Goal: Task Accomplishment & Management: Manage account settings

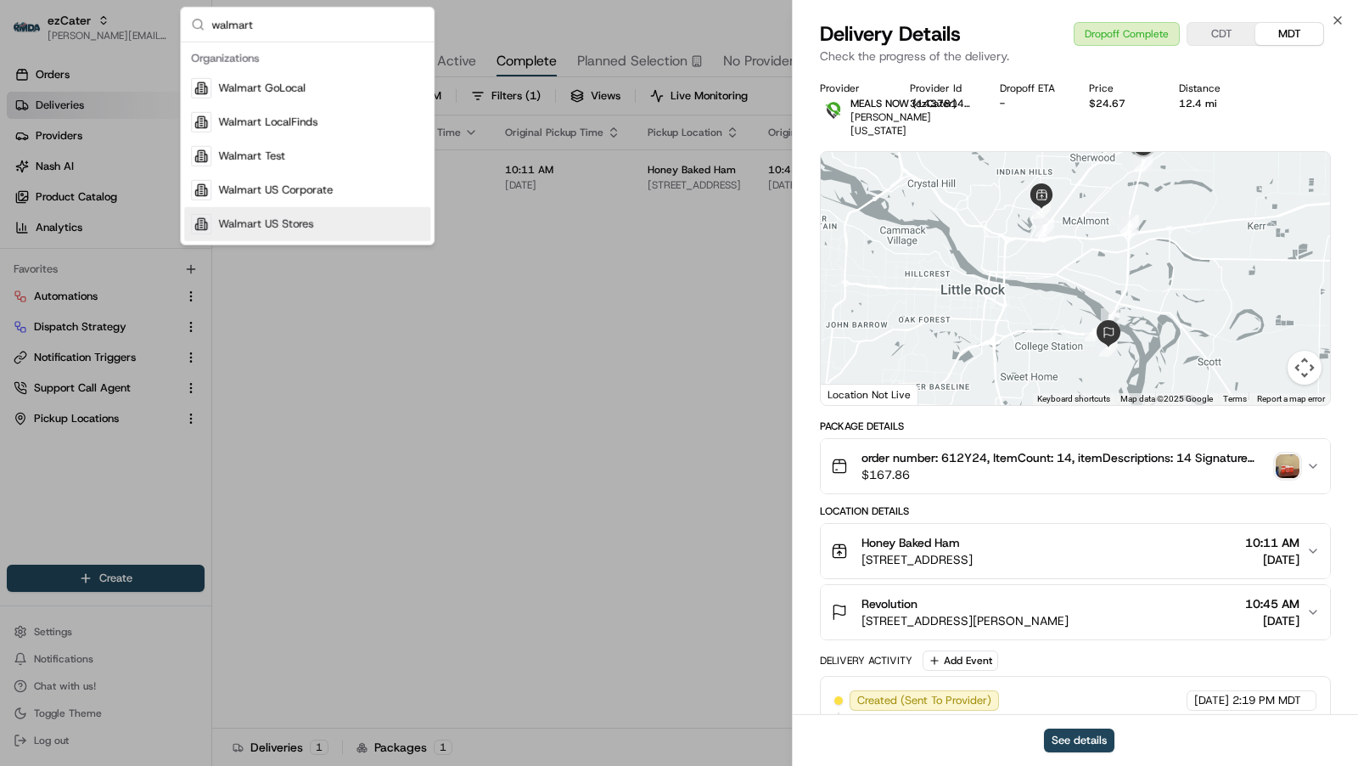
type input "walmart"
click at [368, 217] on div "Walmart US Stores" at bounding box center [307, 224] width 246 height 34
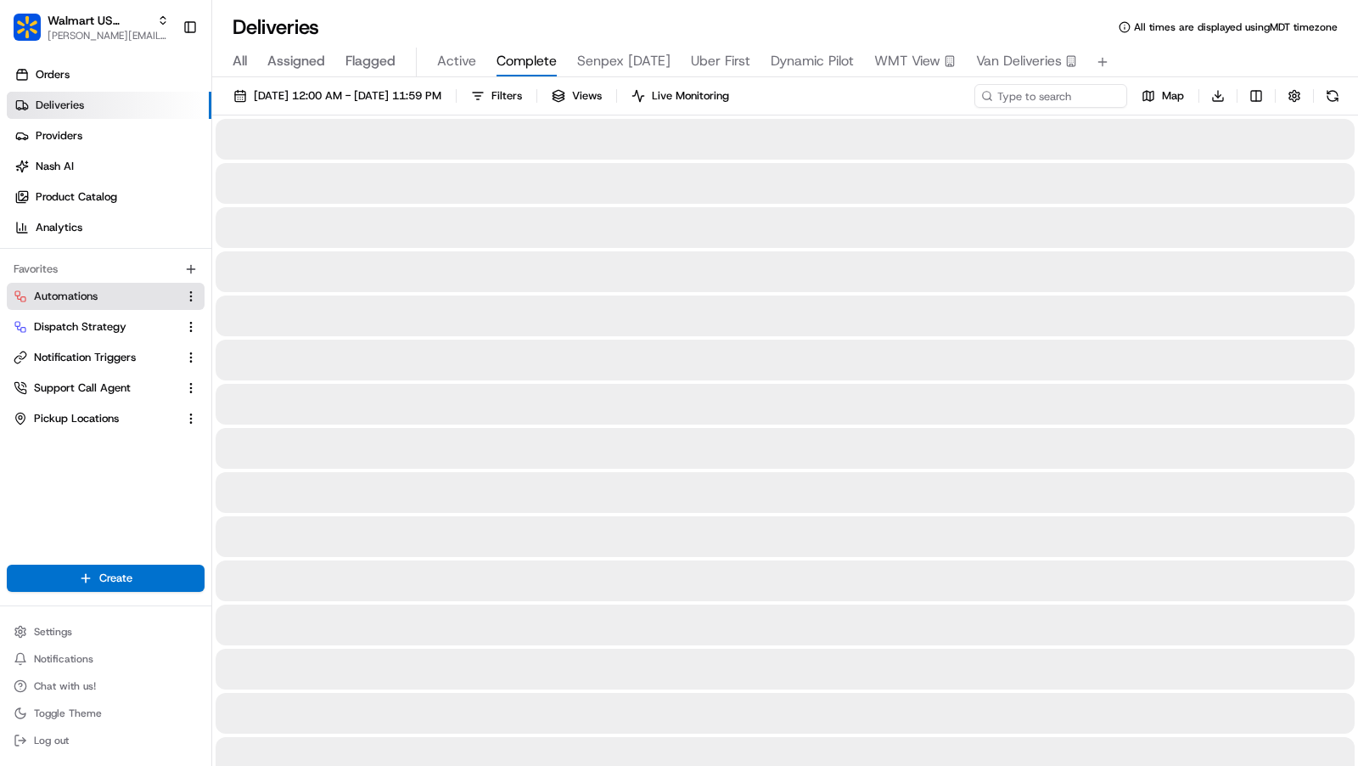
click at [98, 304] on button "Automations" at bounding box center [106, 296] width 198 height 27
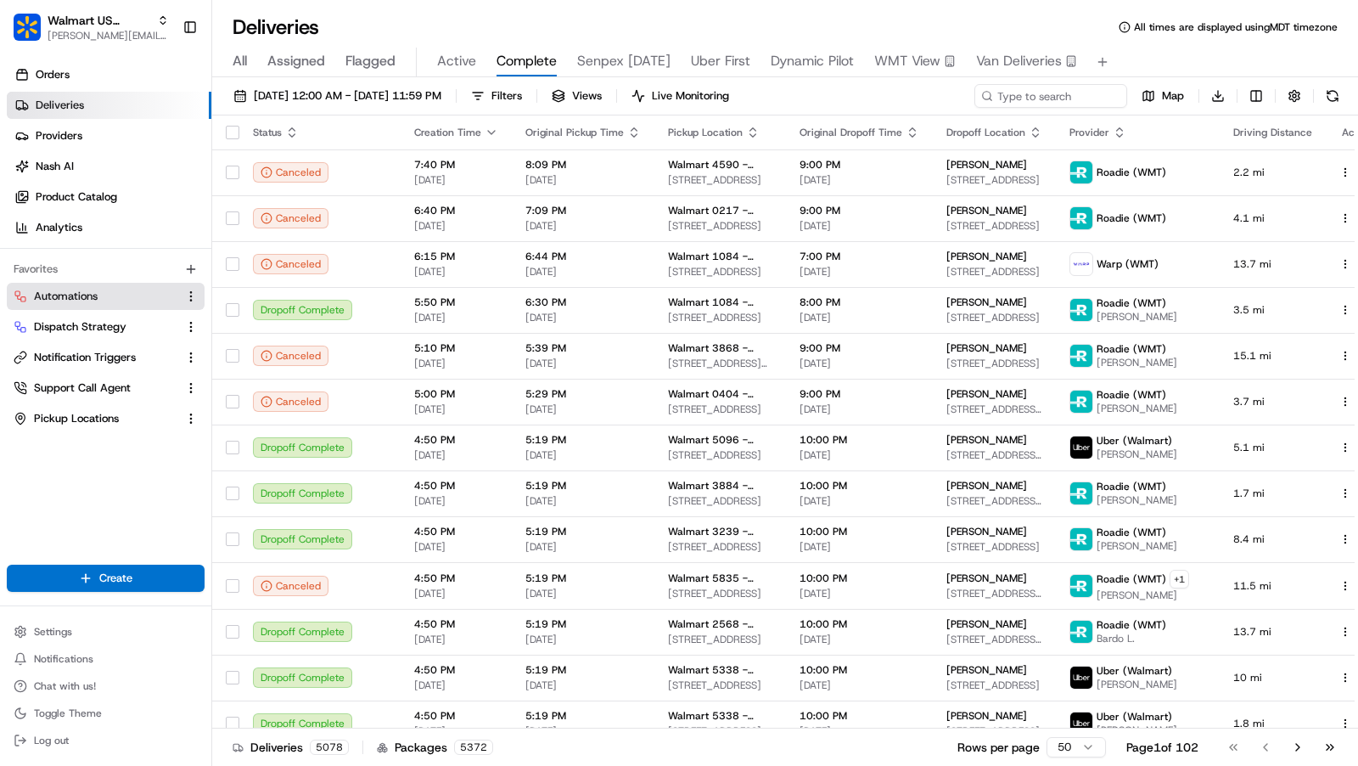
click at [101, 292] on link "Automations" at bounding box center [96, 296] width 164 height 15
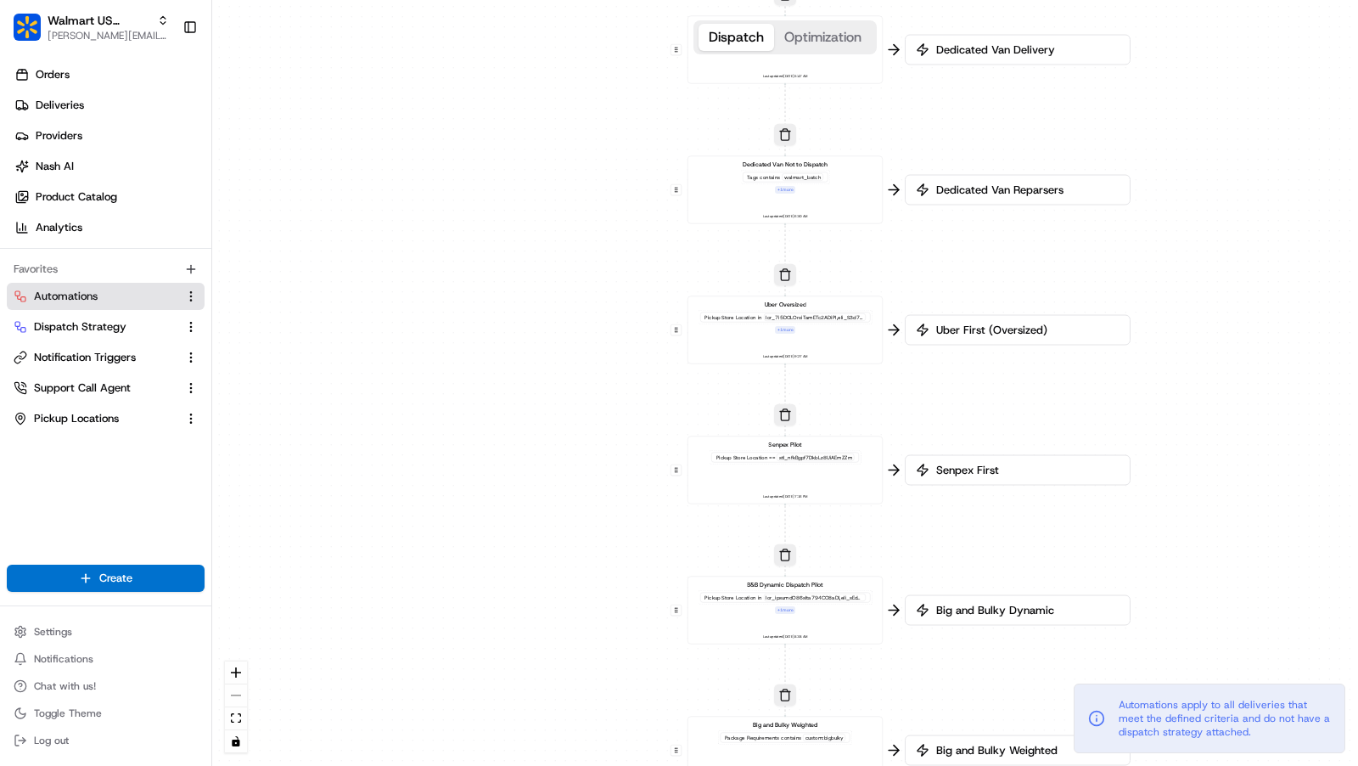
click at [834, 470] on div "Senpex Pilot Pickup Store Location == stl_nfkBgpf7DkbLz8UiAEmZZm Last updated: …" at bounding box center [785, 470] width 181 height 60
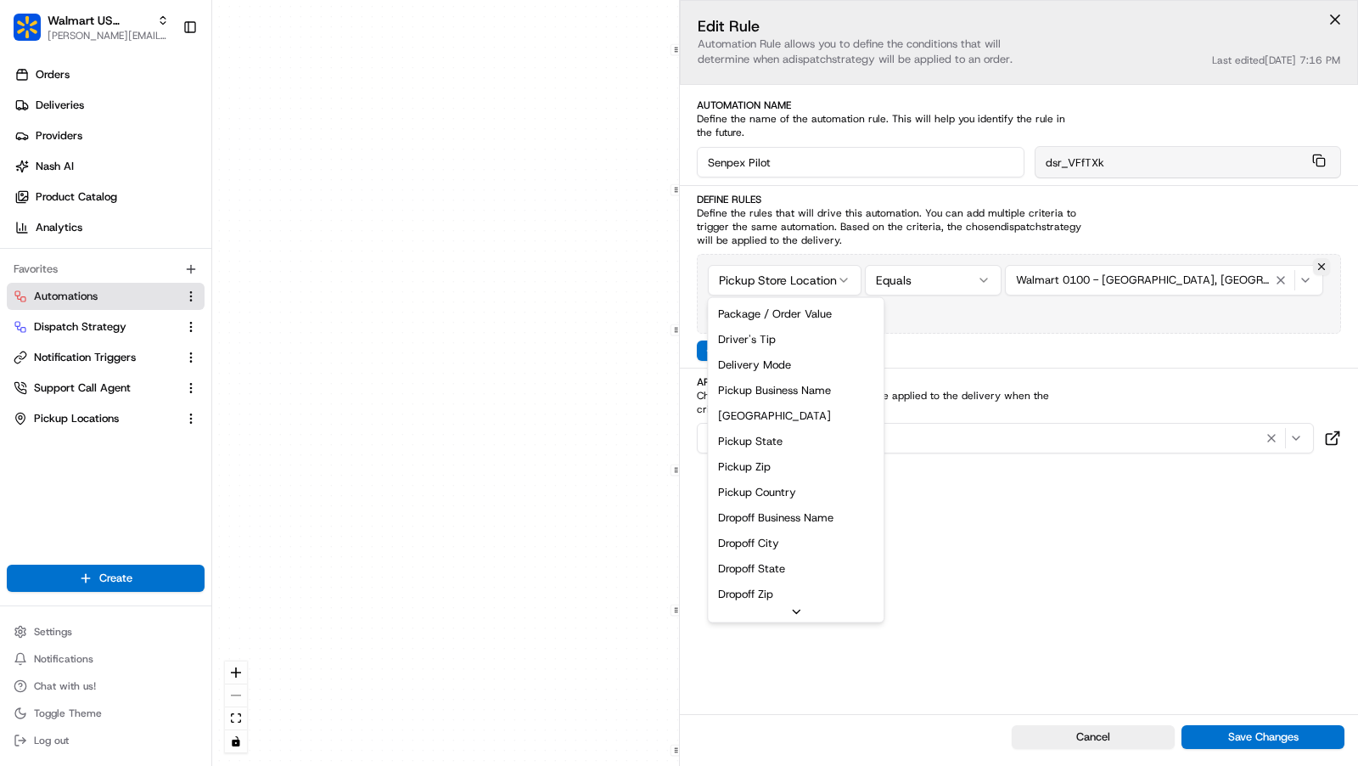
click at [822, 280] on html "Walmart US Stores [PERSON_NAME][EMAIL_ADDRESS][DOMAIN_NAME] Toggle Sidebar Orde…" at bounding box center [679, 383] width 1358 height 766
click at [593, 575] on html "Walmart US Stores [PERSON_NAME][EMAIL_ADDRESS][DOMAIN_NAME] Toggle Sidebar Orde…" at bounding box center [679, 383] width 1358 height 766
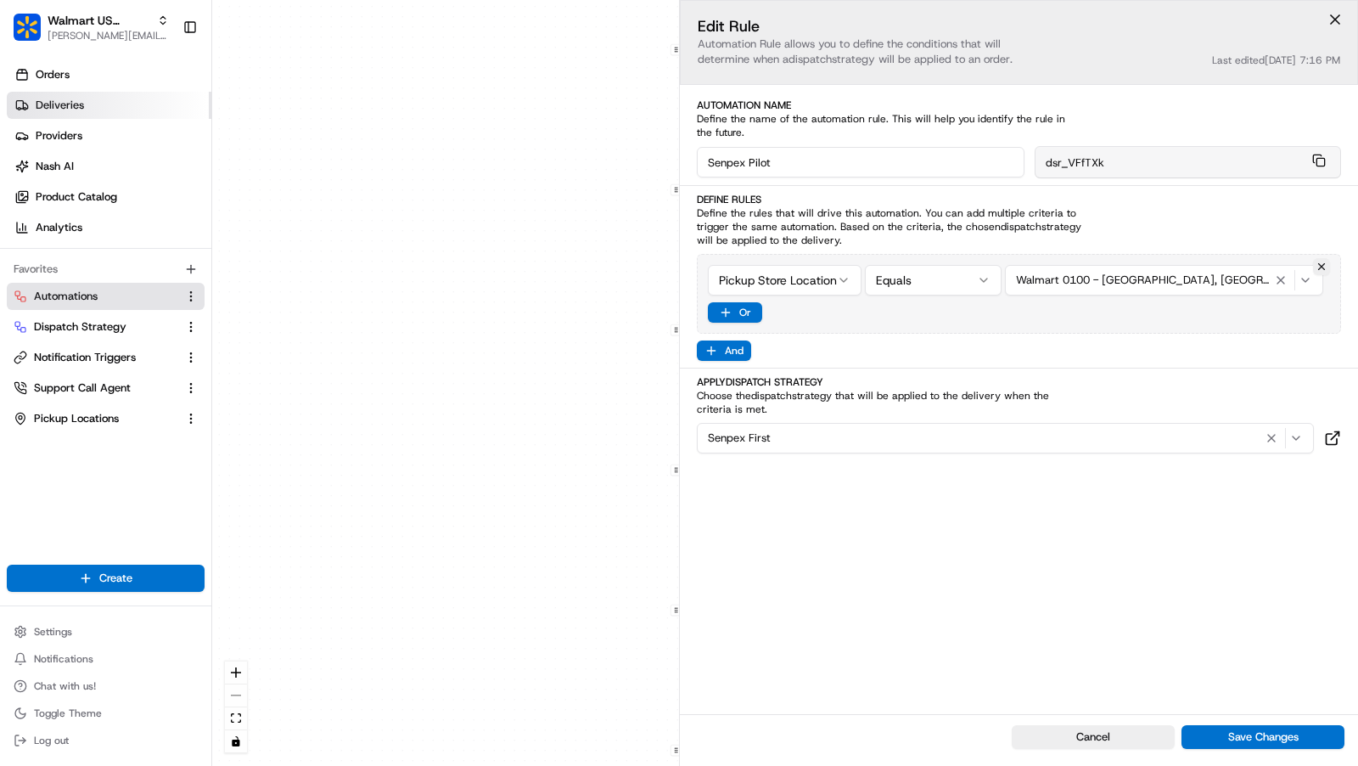
click at [82, 104] on span "Deliveries" at bounding box center [60, 105] width 48 height 15
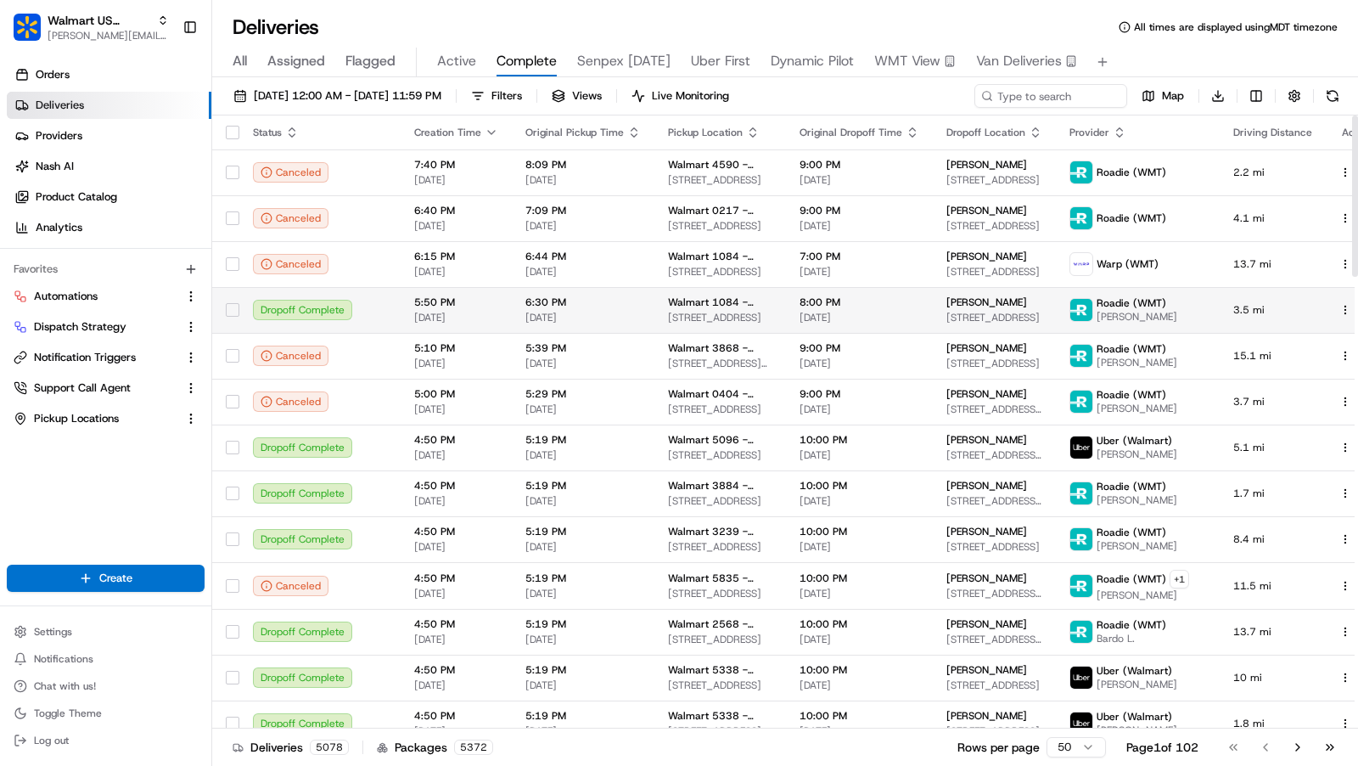
click at [483, 303] on span "5:50 PM" at bounding box center [456, 302] width 84 height 14
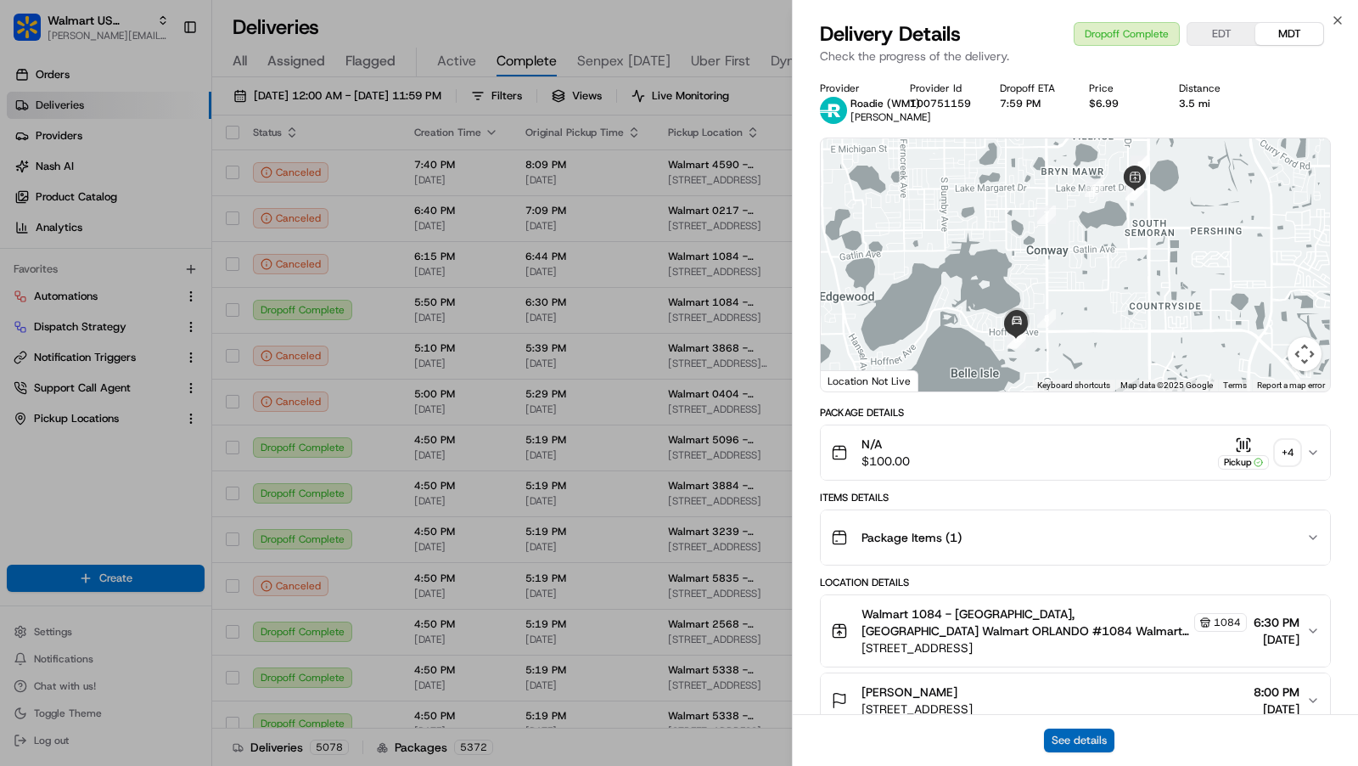
click at [1063, 736] on button "See details" at bounding box center [1079, 740] width 70 height 24
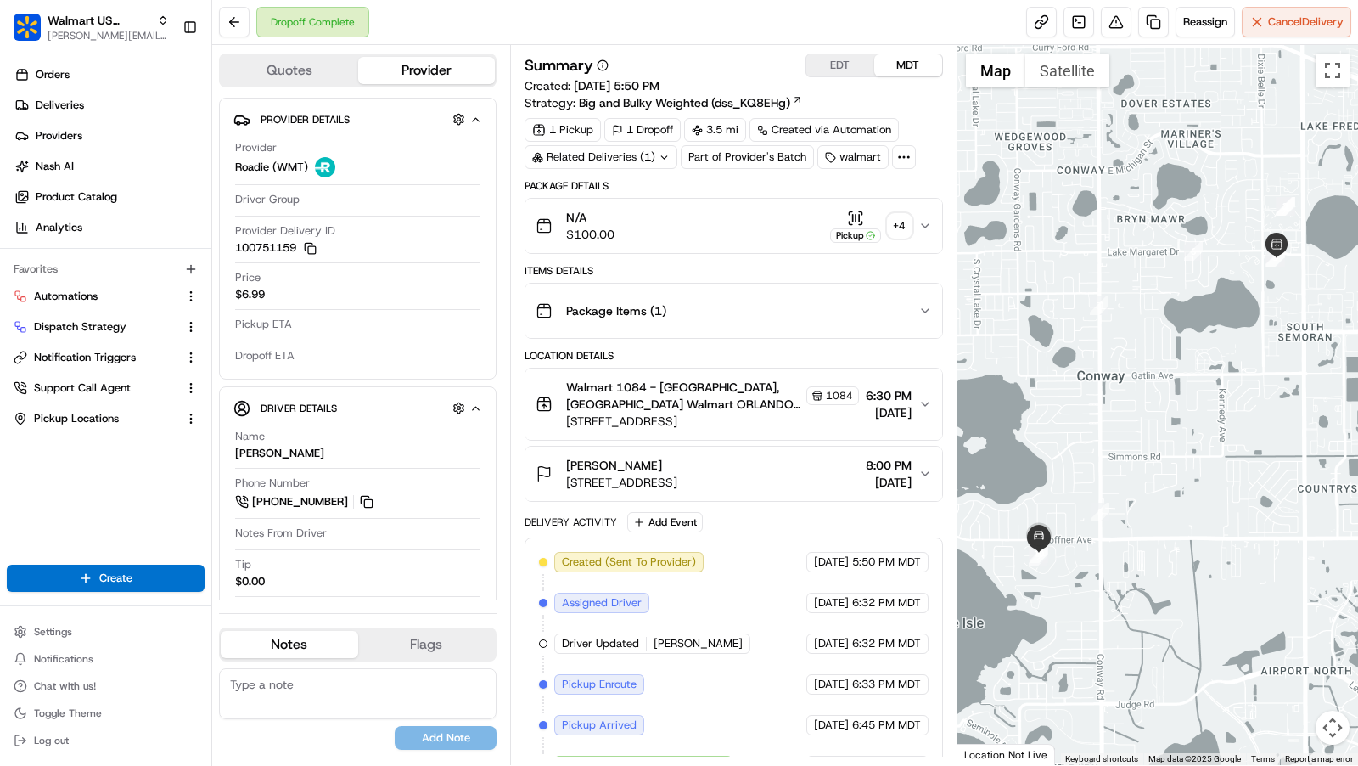
click at [897, 157] on icon at bounding box center [903, 156] width 15 height 15
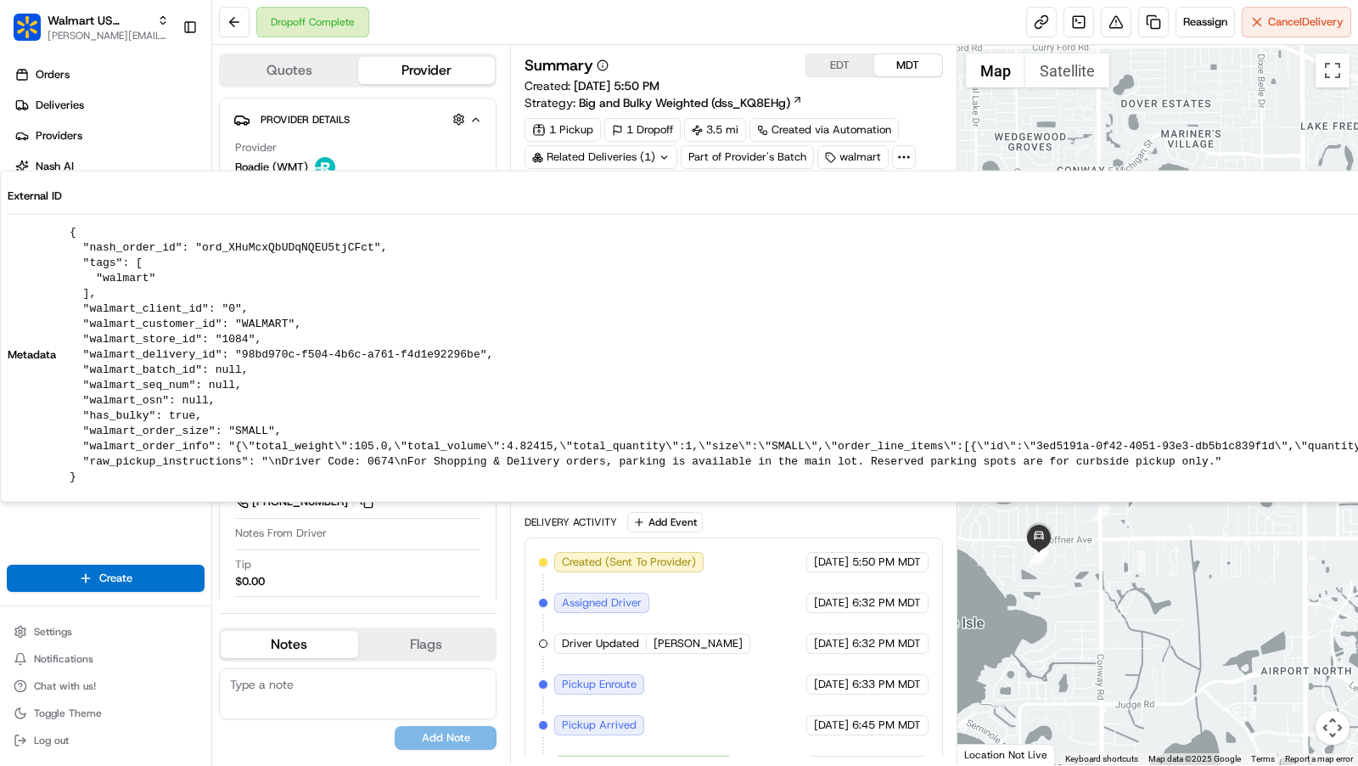
click at [664, 26] on div "Dropoff Complete Reassign Cancel Delivery" at bounding box center [785, 22] width 1146 height 45
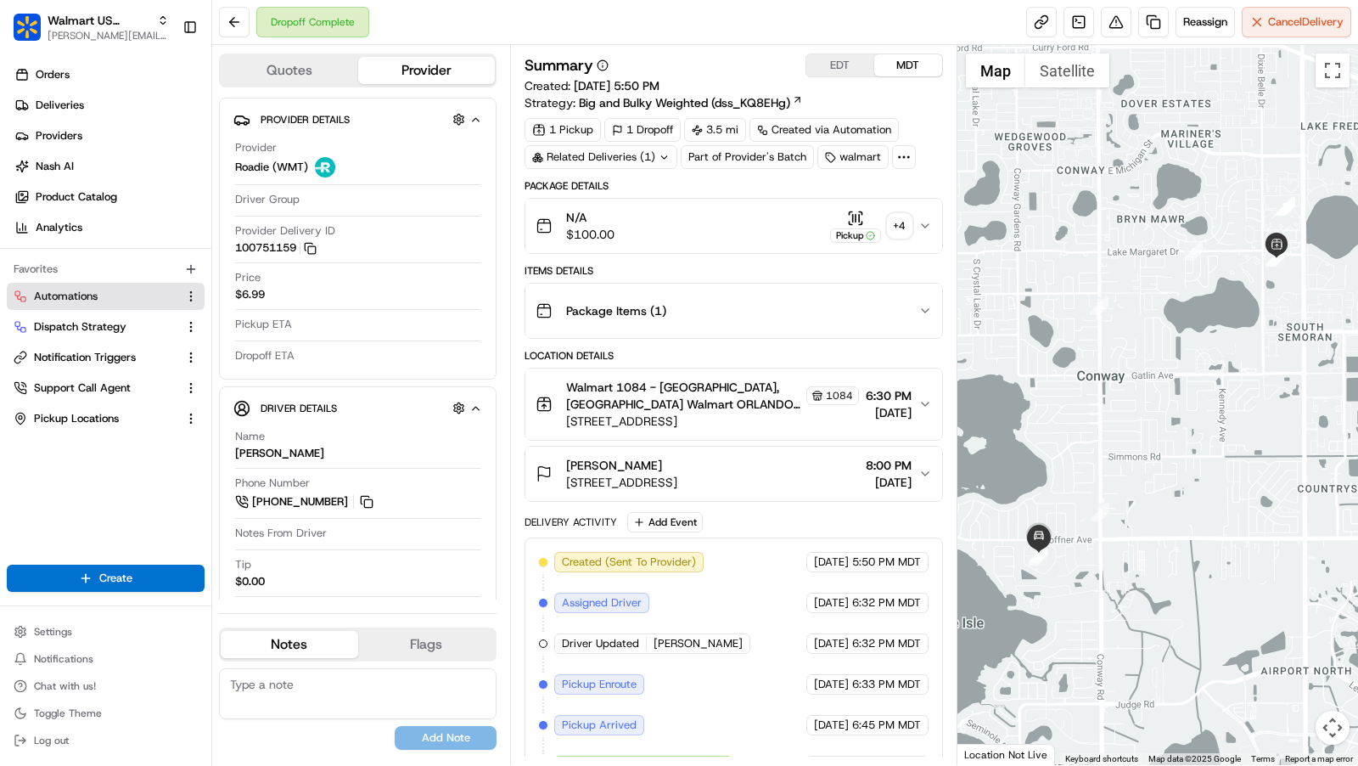
click at [102, 287] on button "Automations" at bounding box center [106, 296] width 198 height 27
click at [71, 294] on span "Automations" at bounding box center [66, 296] width 64 height 15
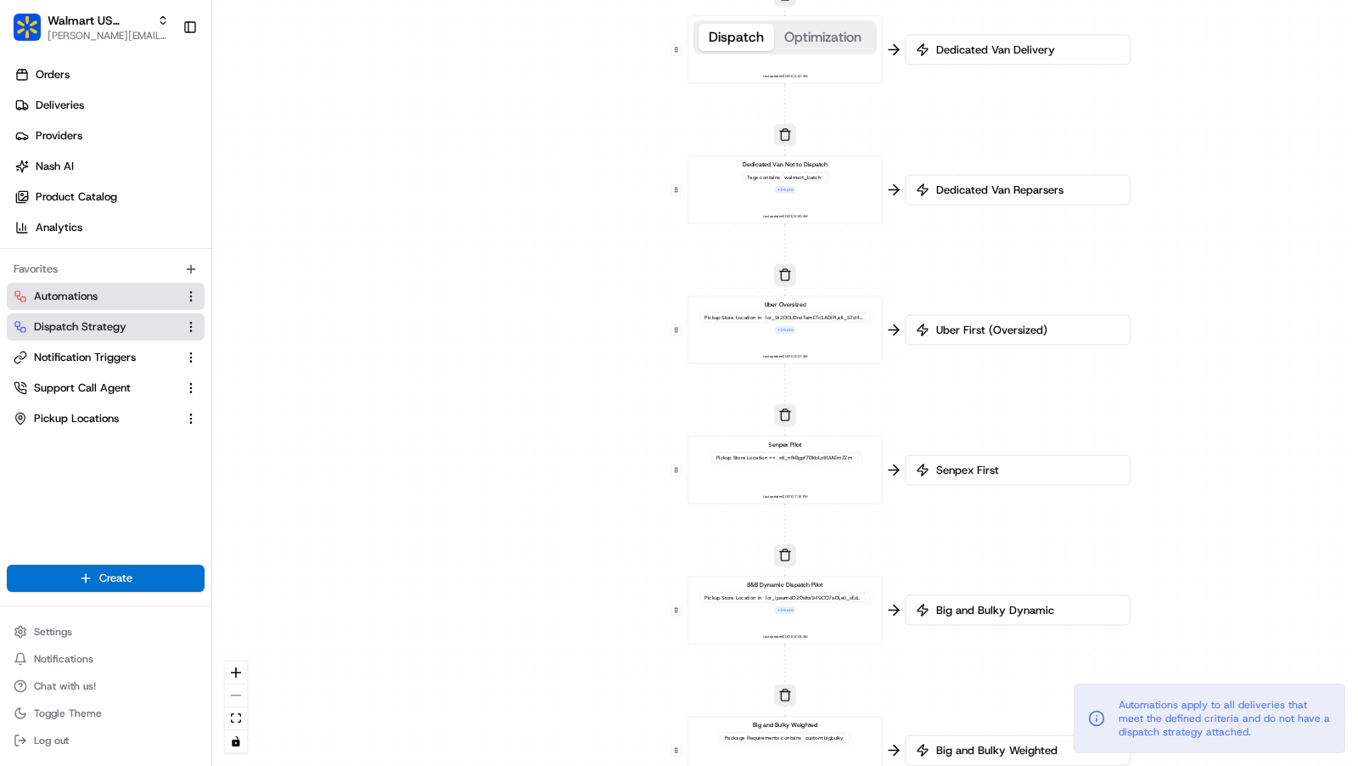
click at [81, 322] on span "Dispatch Strategy" at bounding box center [80, 326] width 93 height 15
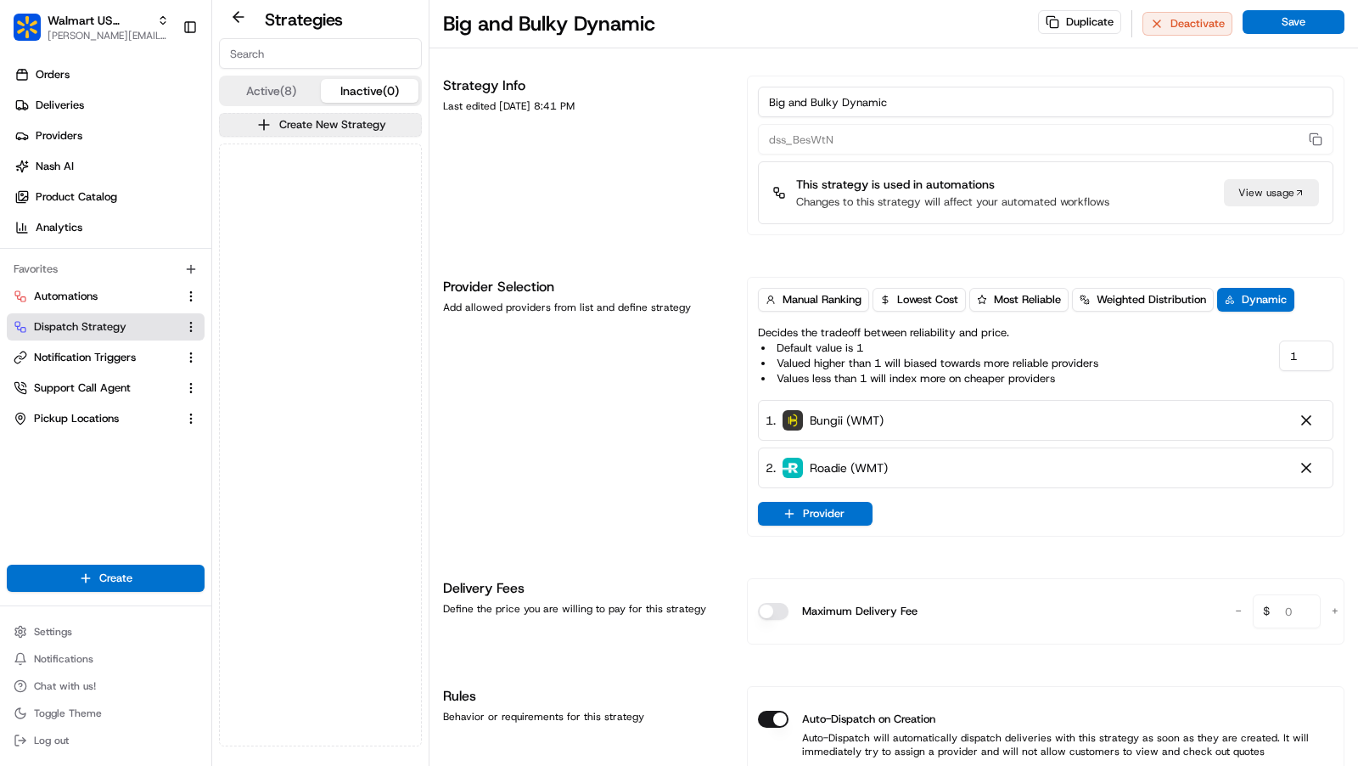
click at [360, 87] on button "Inactive (0)" at bounding box center [370, 91] width 98 height 24
click at [286, 87] on button "Active (8)" at bounding box center [271, 91] width 98 height 24
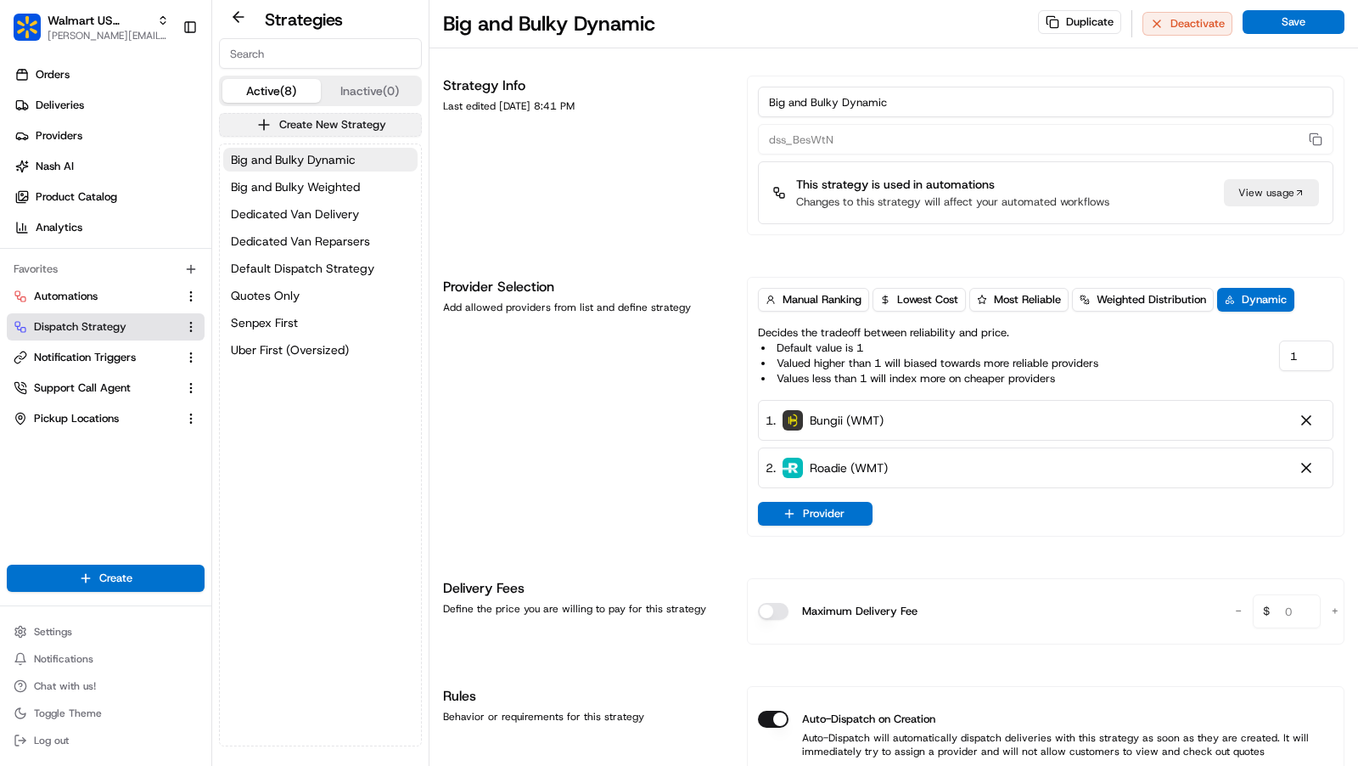
click at [311, 126] on button "Create New Strategy" at bounding box center [320, 125] width 203 height 24
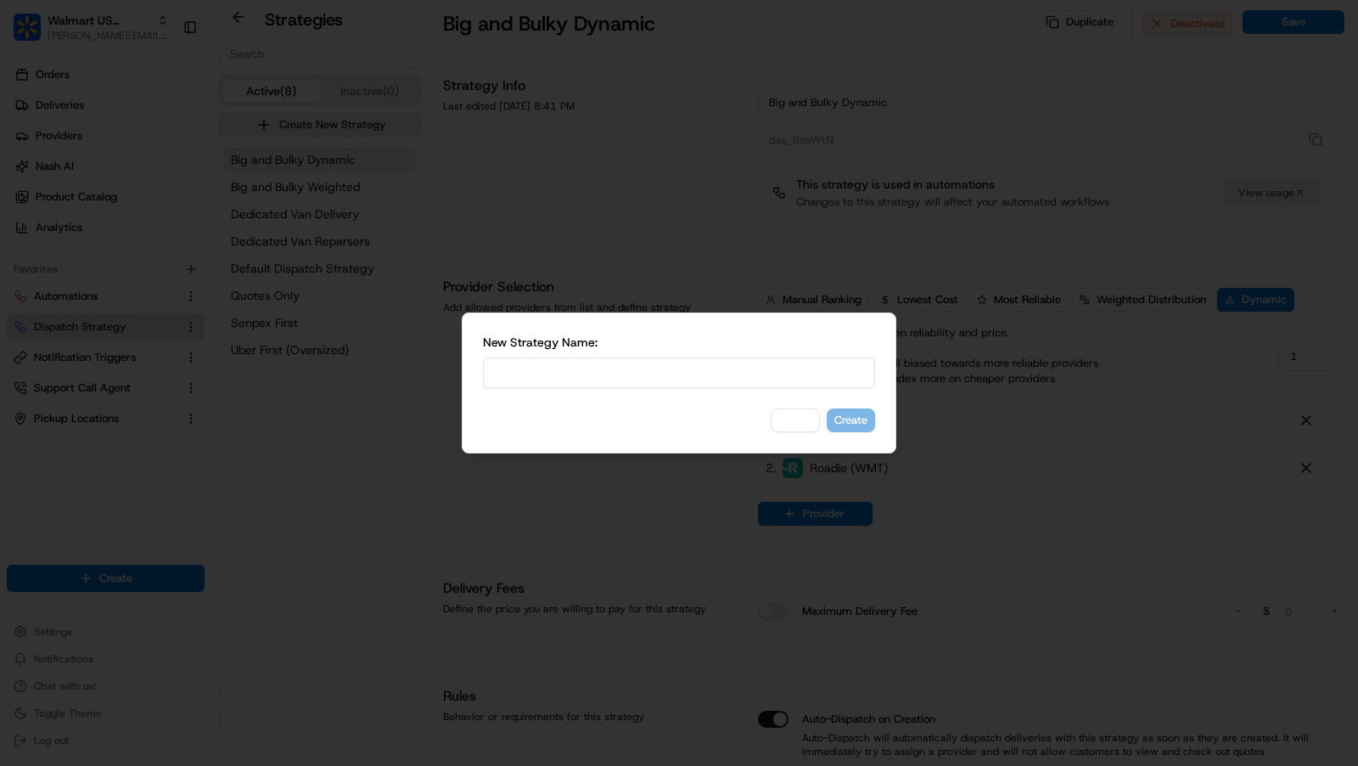
click at [703, 368] on input at bounding box center [679, 372] width 392 height 31
type input "Roadie First"
click at [854, 428] on button "Create" at bounding box center [851, 420] width 48 height 24
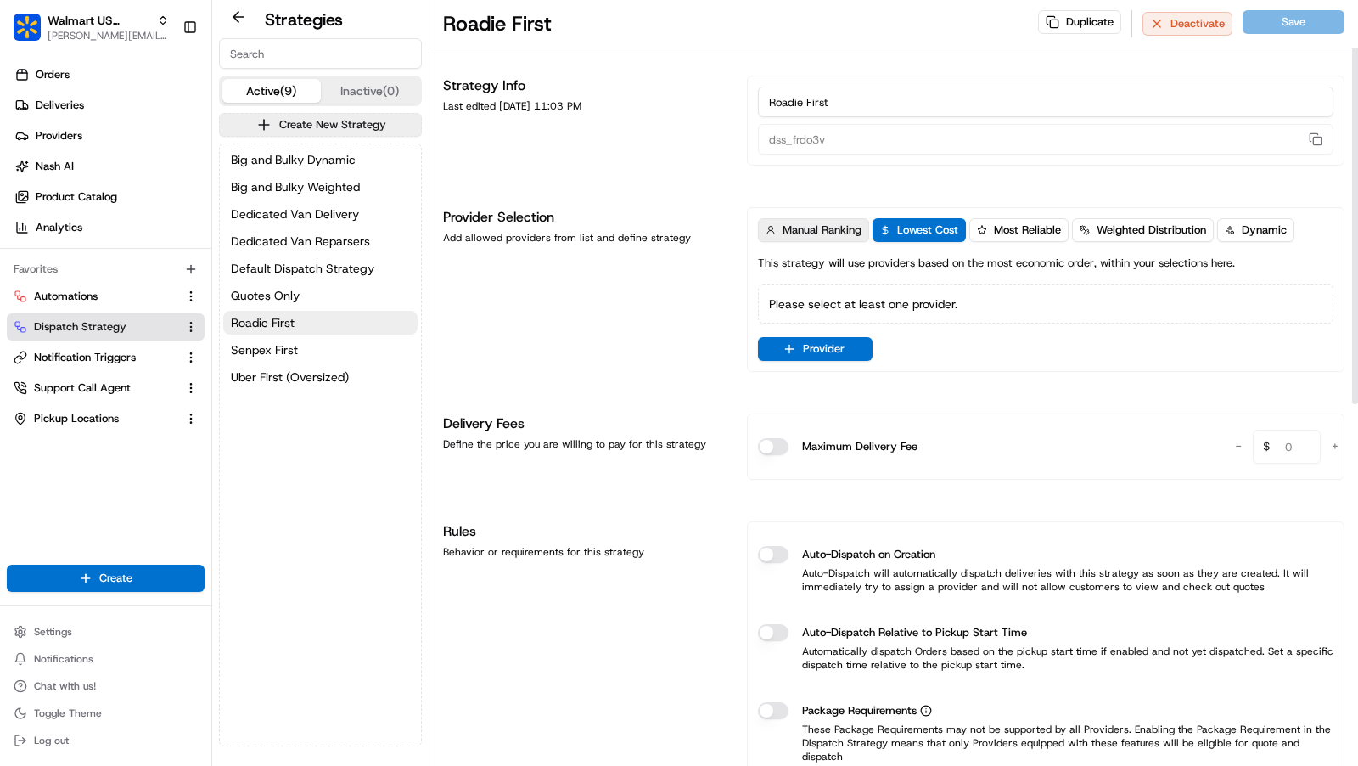
click at [819, 227] on span "Manual Ranking" at bounding box center [822, 229] width 79 height 15
click at [811, 341] on button "Provider" at bounding box center [815, 349] width 115 height 24
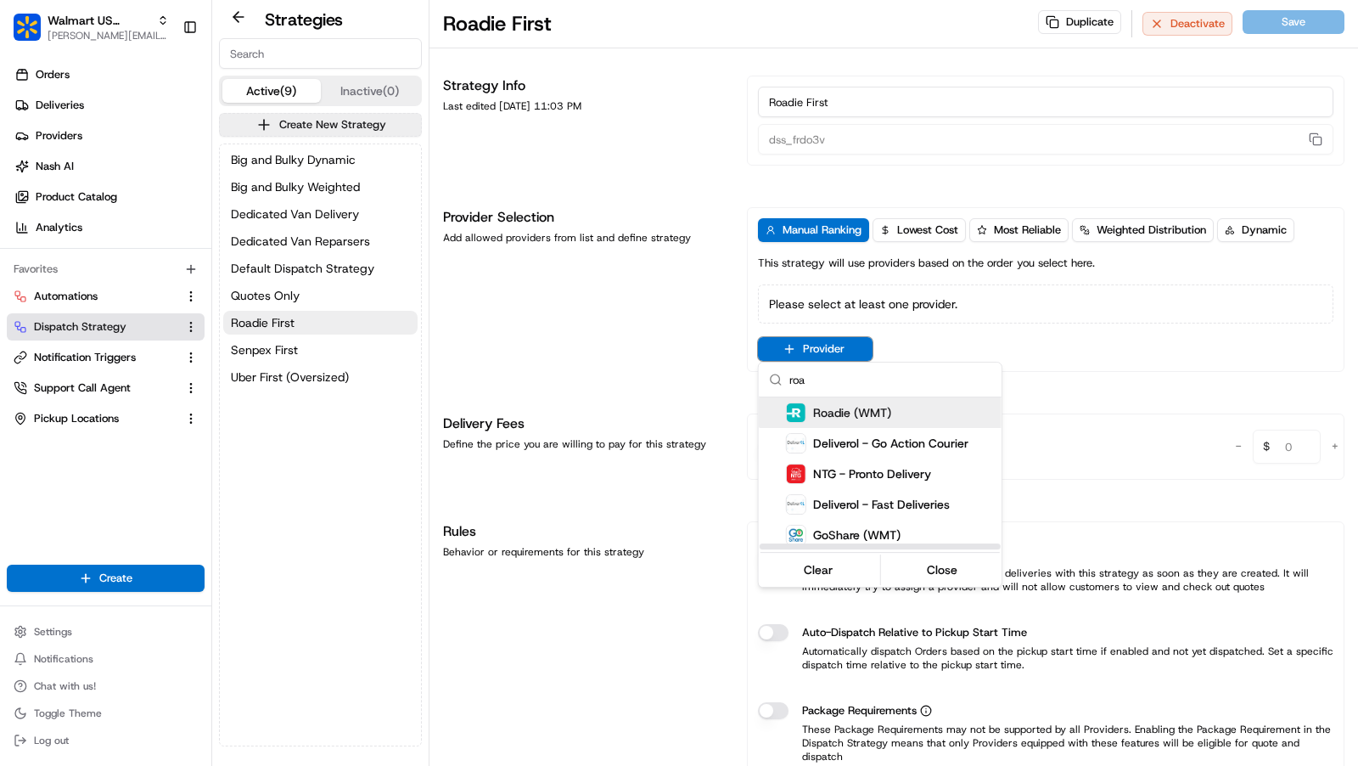
type input "roa"
click at [824, 410] on span "Roadie (WMT)" at bounding box center [852, 412] width 78 height 17
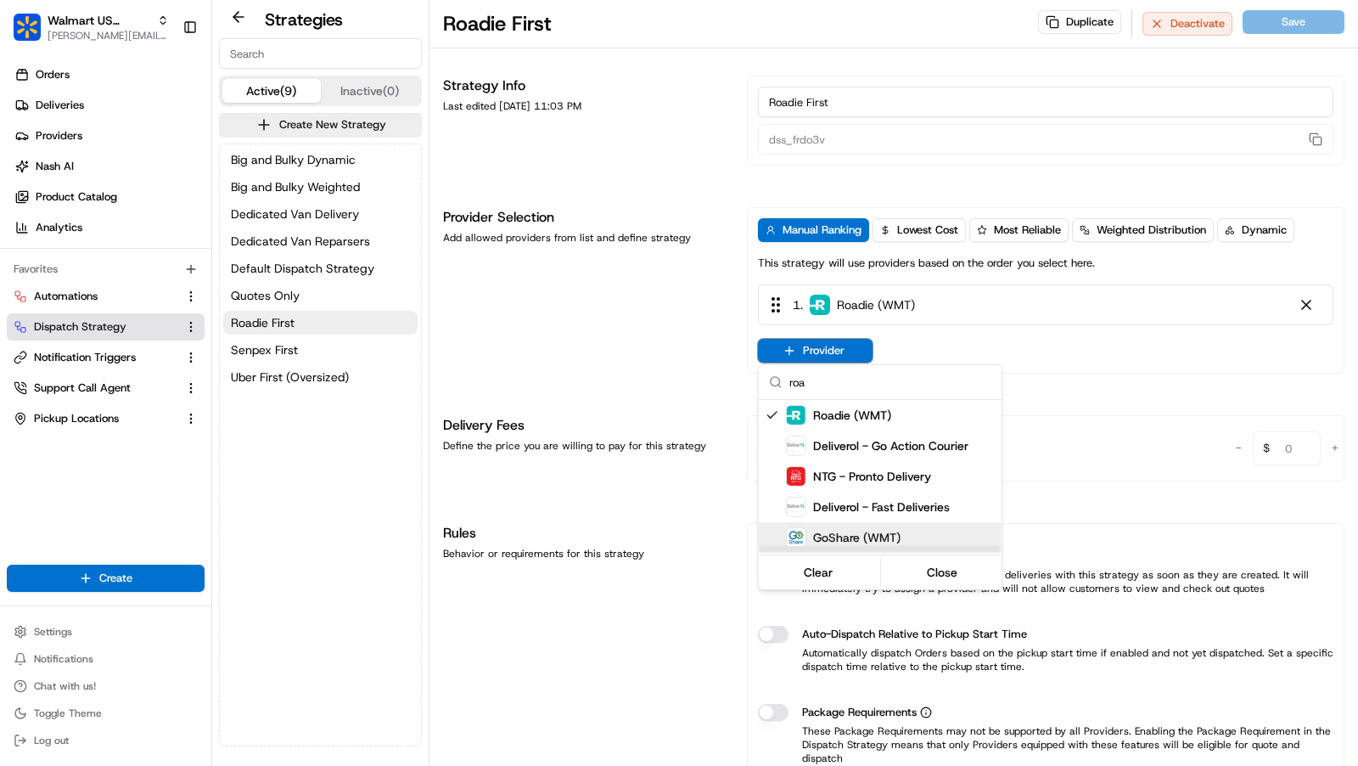
click at [727, 575] on html "Walmart US Stores [PERSON_NAME][EMAIL_ADDRESS][DOMAIN_NAME] Toggle Sidebar Orde…" at bounding box center [679, 383] width 1358 height 766
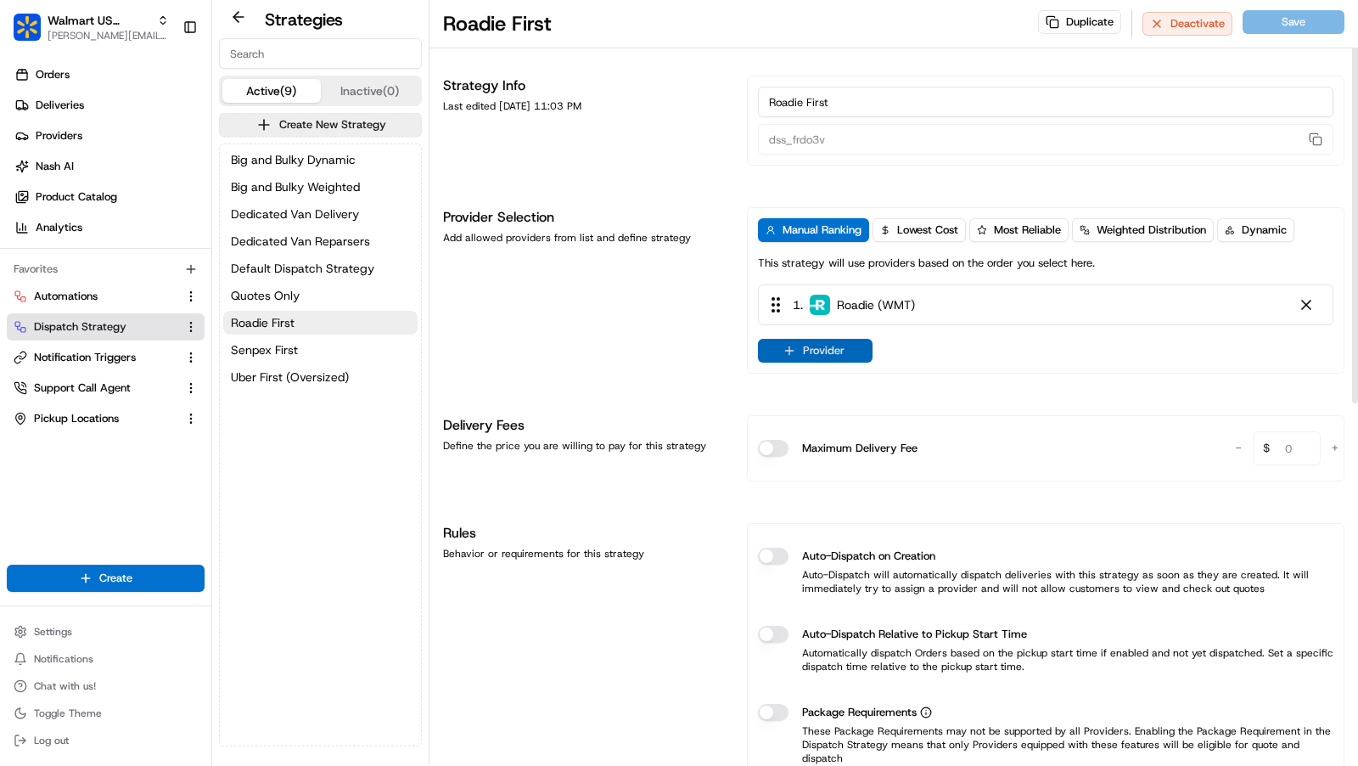
click at [816, 347] on button "Provider" at bounding box center [815, 351] width 115 height 24
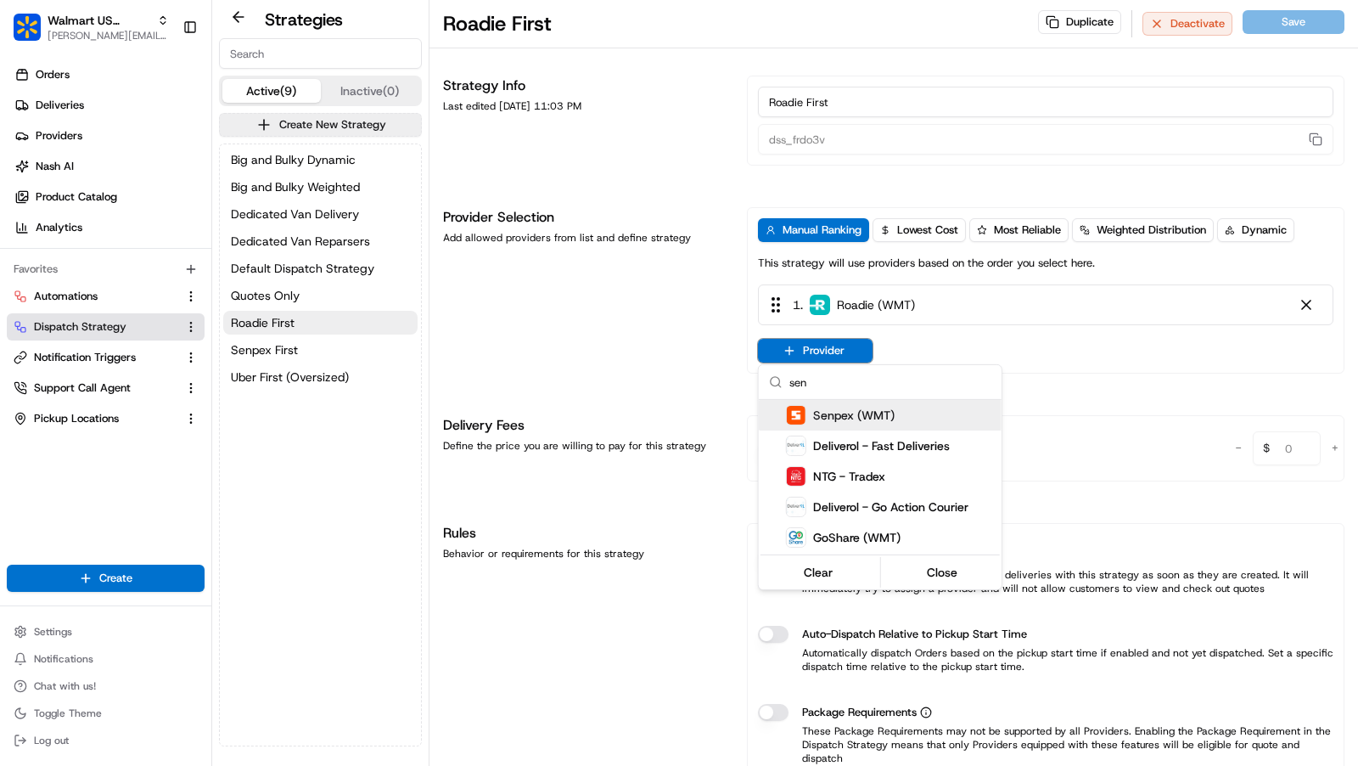
type input "sen"
click at [832, 407] on span "Senpex (WMT)" at bounding box center [853, 415] width 81 height 17
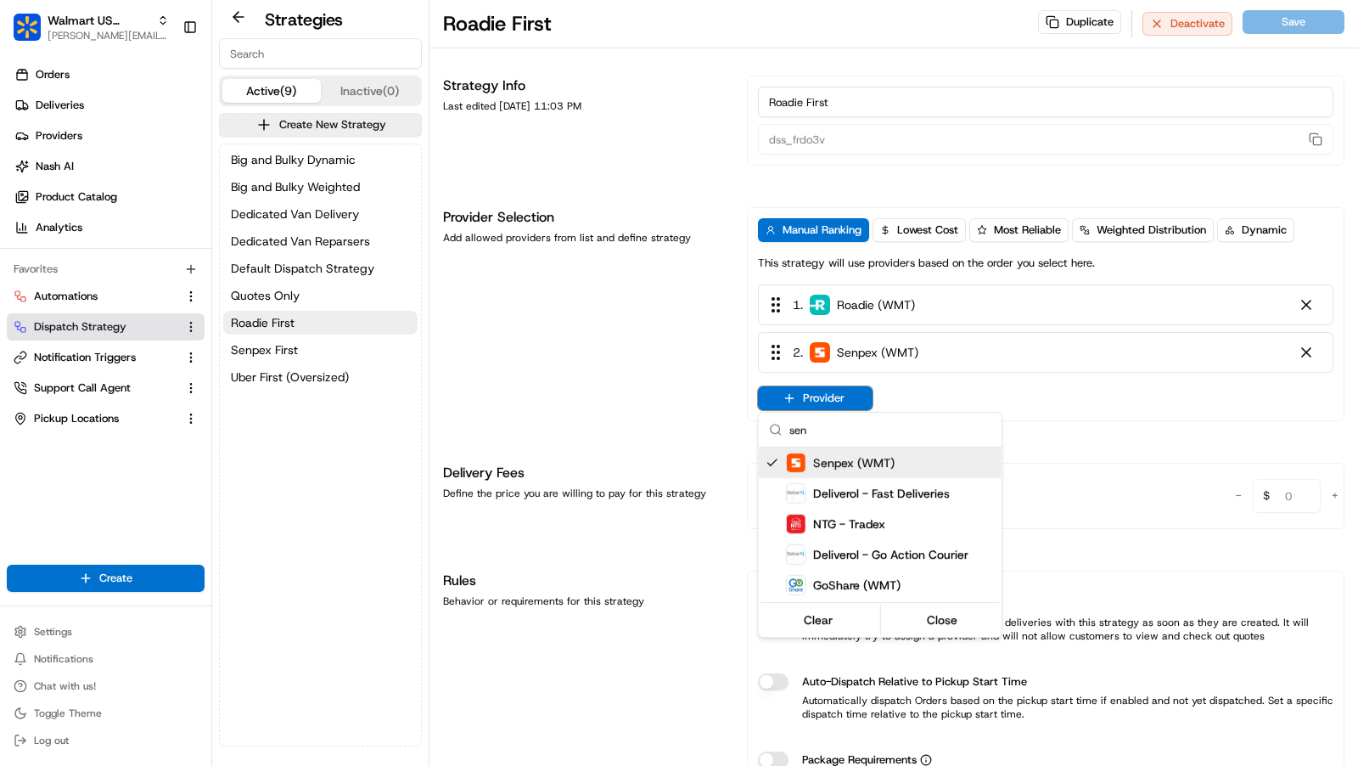
click at [672, 407] on html "Walmart US Stores [PERSON_NAME][EMAIL_ADDRESS][DOMAIN_NAME] Toggle Sidebar Orde…" at bounding box center [679, 383] width 1358 height 766
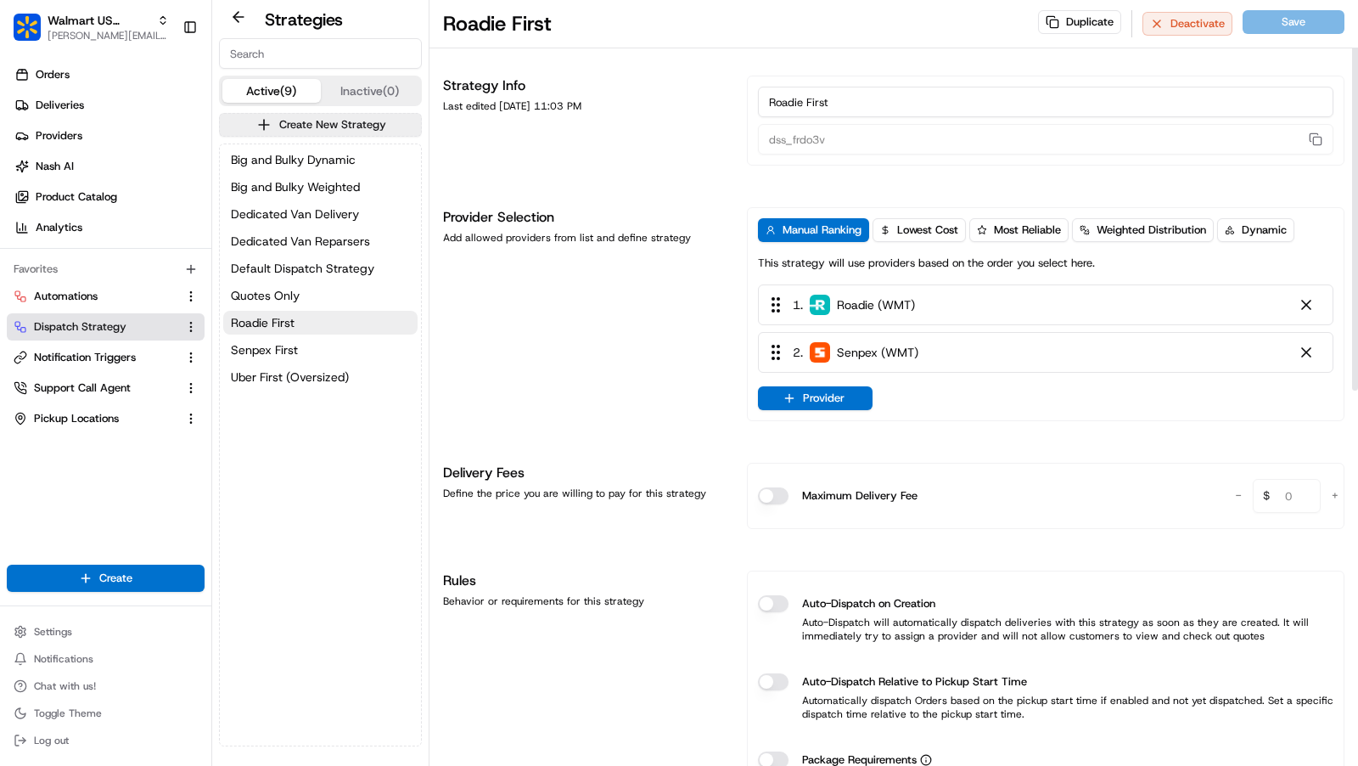
scroll to position [121, 0]
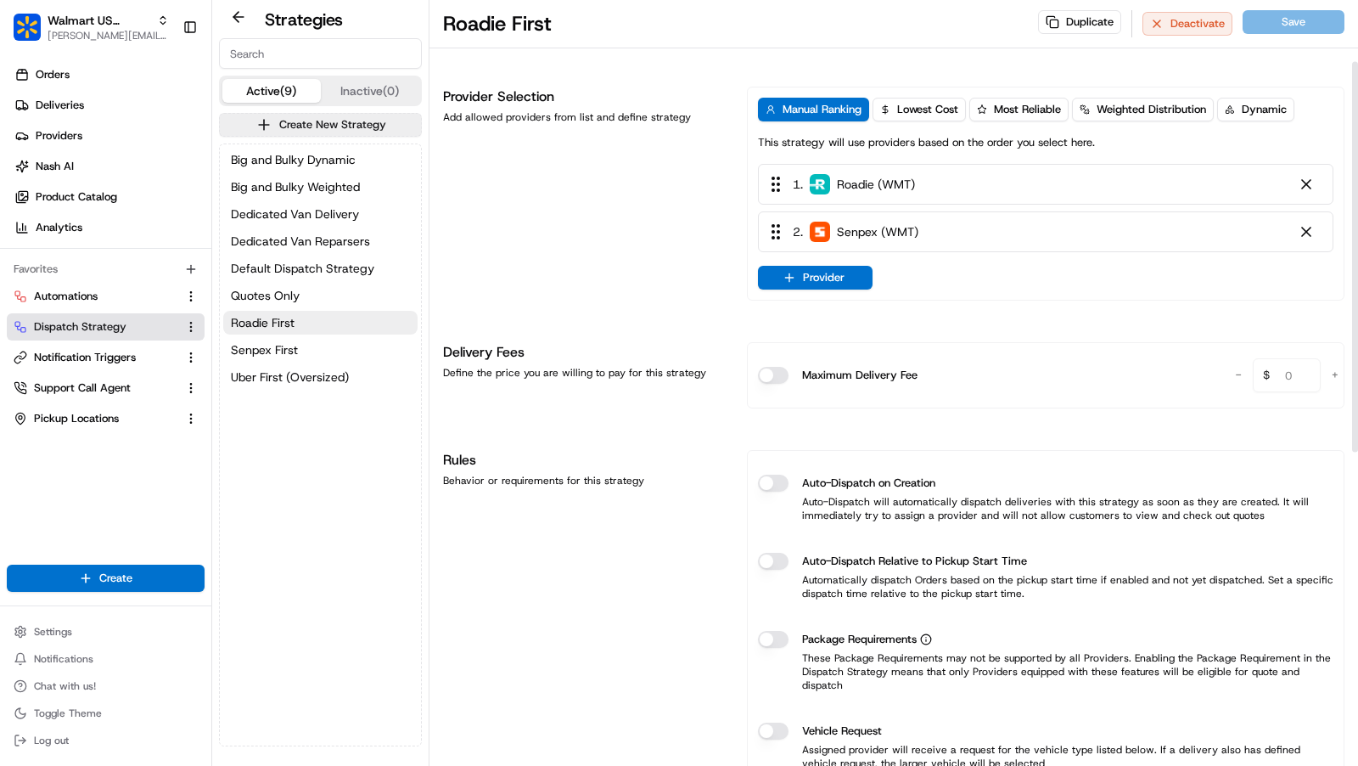
click at [766, 476] on button "Auto-Dispatch on Creation" at bounding box center [773, 482] width 31 height 17
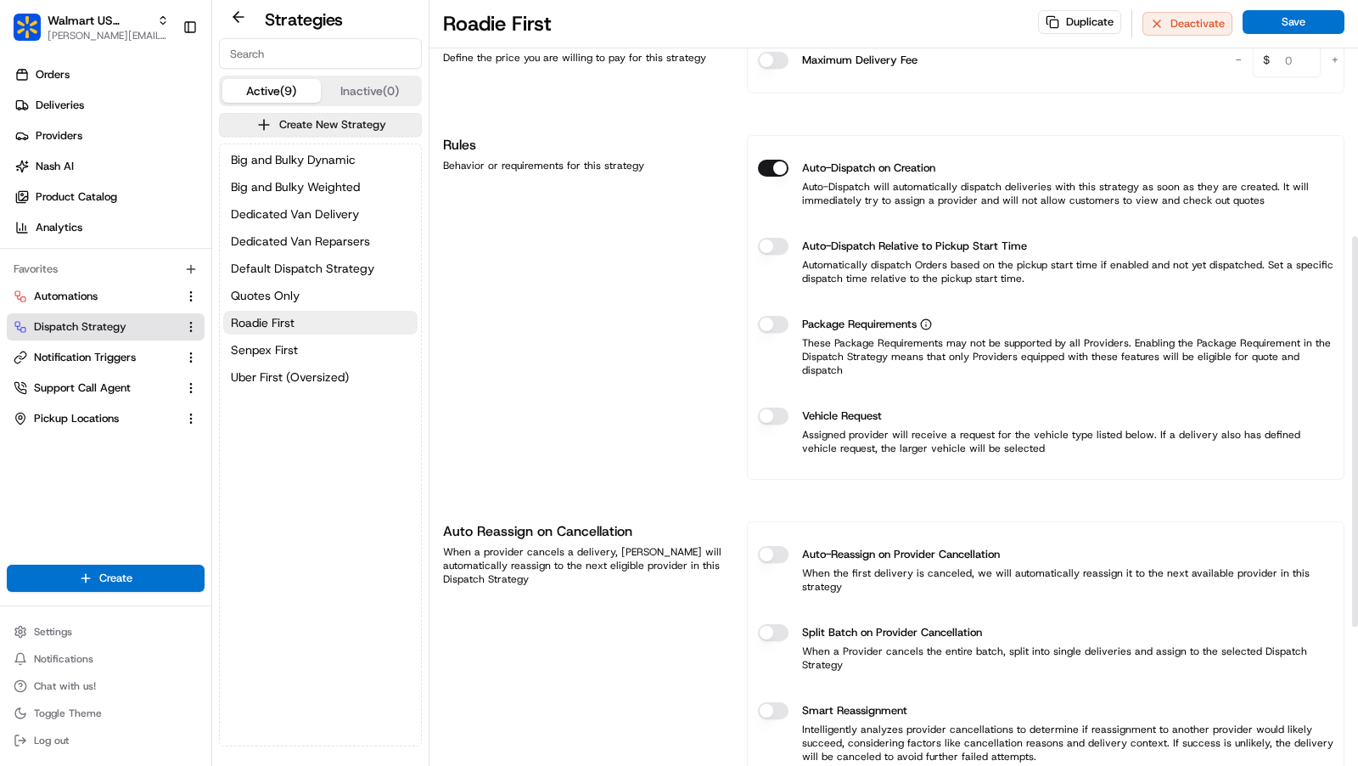
scroll to position [463, 0]
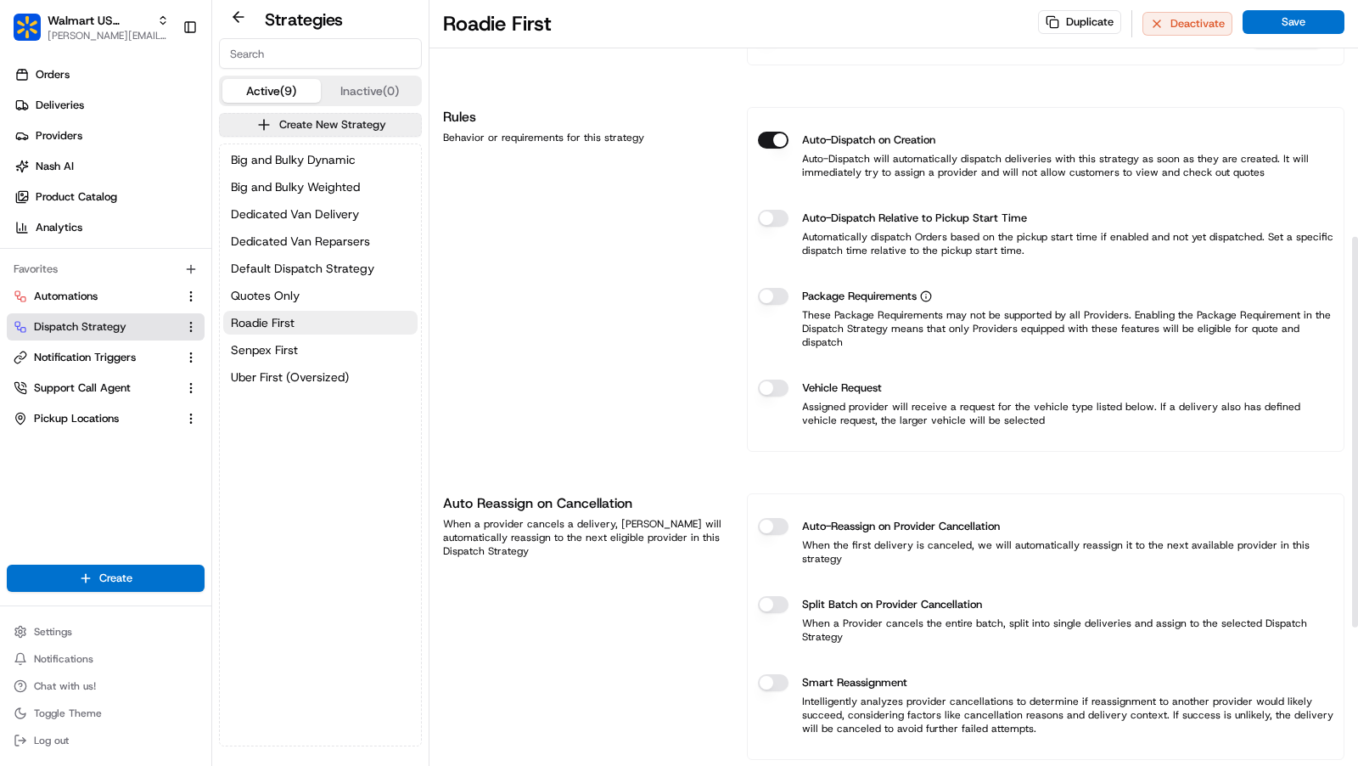
click at [779, 518] on button "Auto-Reassign on Provider Cancellation" at bounding box center [773, 526] width 31 height 17
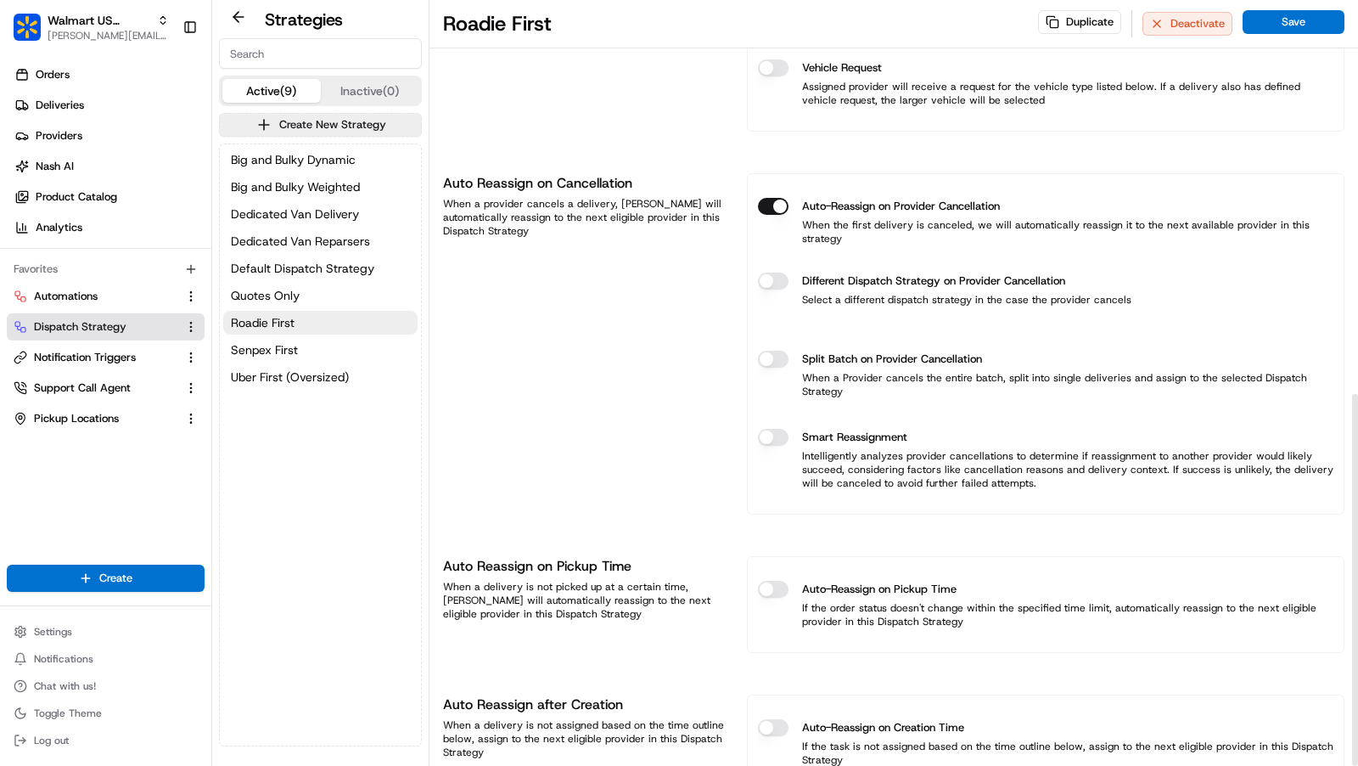
scroll to position [811, 0]
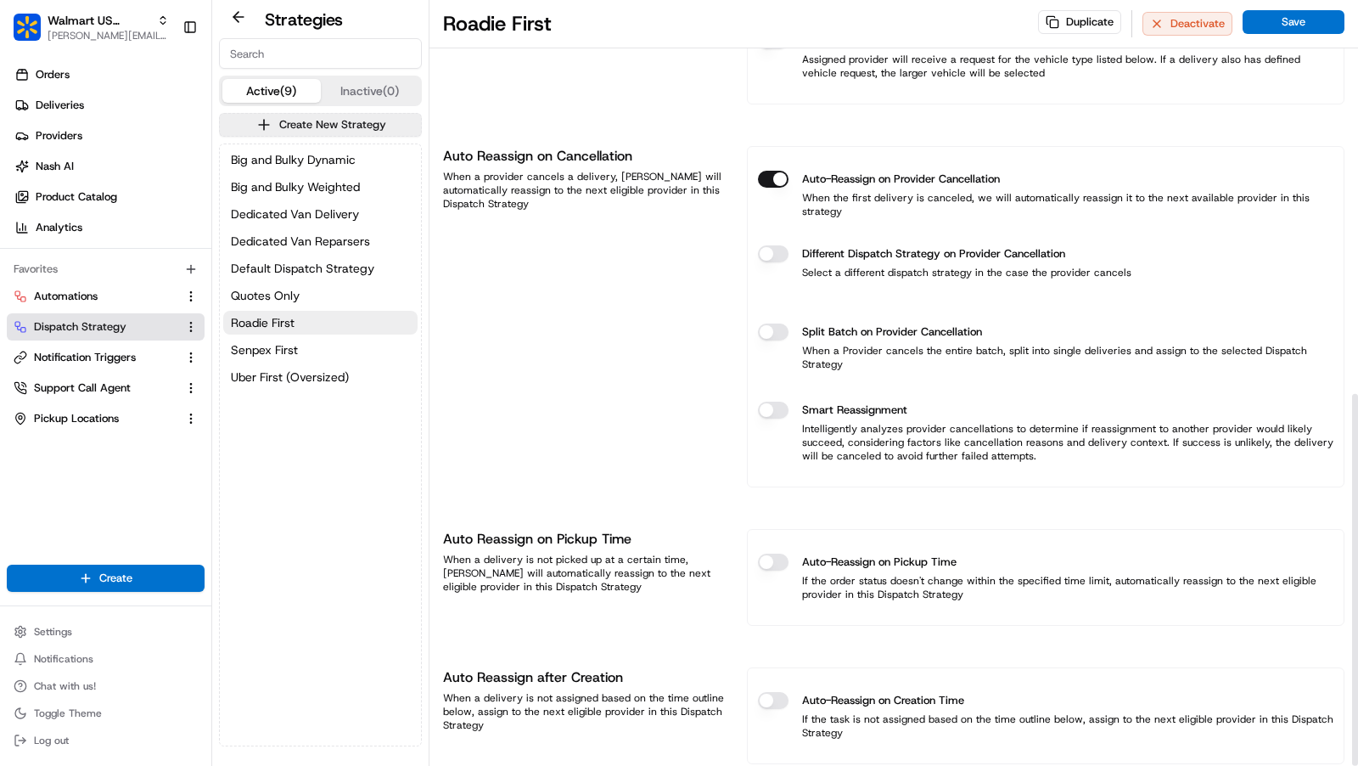
click at [779, 553] on button "Auto-Reassign on Pickup Time" at bounding box center [773, 561] width 31 height 17
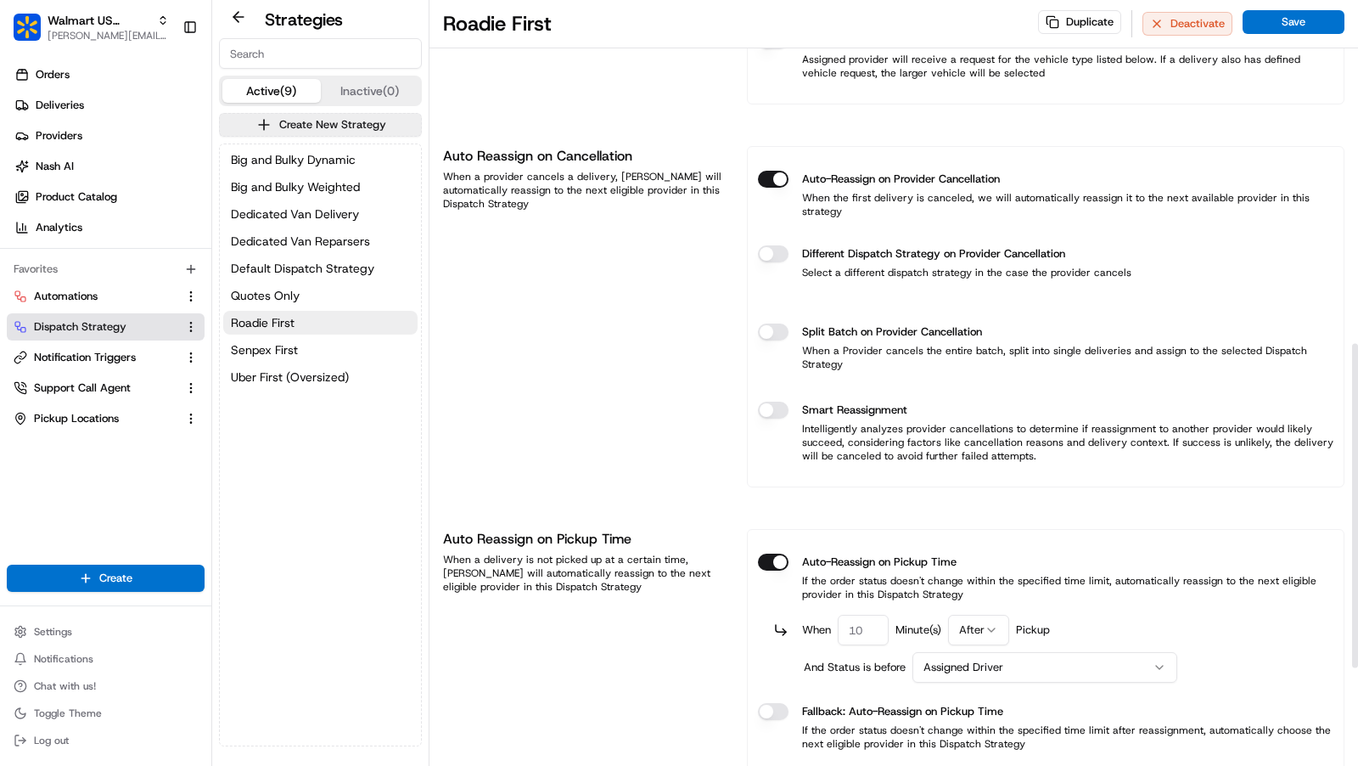
drag, startPoint x: 864, startPoint y: 583, endPoint x: 827, endPoint y: 583, distance: 37.3
click at [831, 614] on div "When Minute(s) After Pickup" at bounding box center [926, 629] width 248 height 31
type input "240"
click at [1327, 29] on button "Save" at bounding box center [1294, 22] width 102 height 24
click at [82, 304] on button "Automations" at bounding box center [106, 296] width 198 height 27
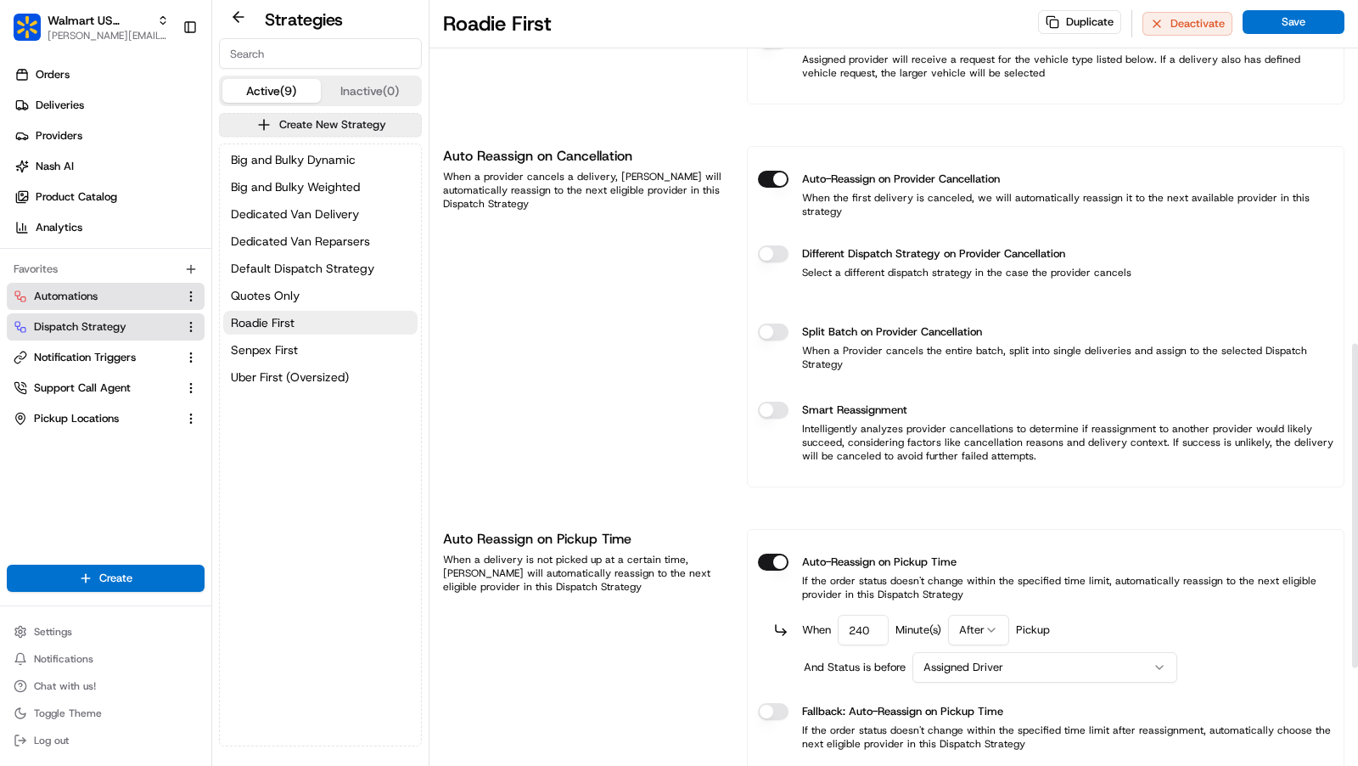
click at [93, 286] on button "Automations" at bounding box center [106, 296] width 198 height 27
click at [95, 298] on span "Automations" at bounding box center [66, 296] width 64 height 15
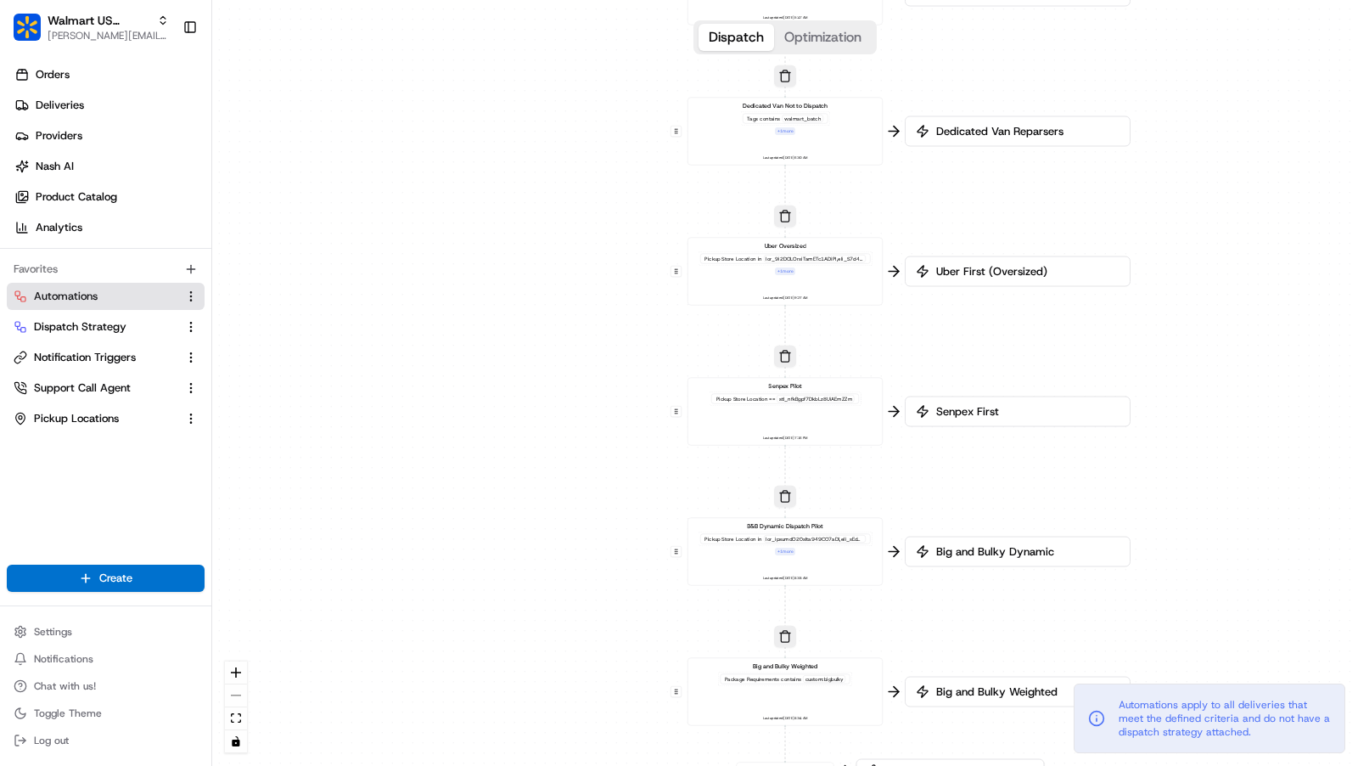
drag, startPoint x: 934, startPoint y: 418, endPoint x: 935, endPoint y: 395, distance: 23.8
click at [935, 395] on div "0 0 0 0 0 0 0 Order / Delivery Received Dedicated Van Delivery Tags contains wa…" at bounding box center [785, 383] width 1146 height 766
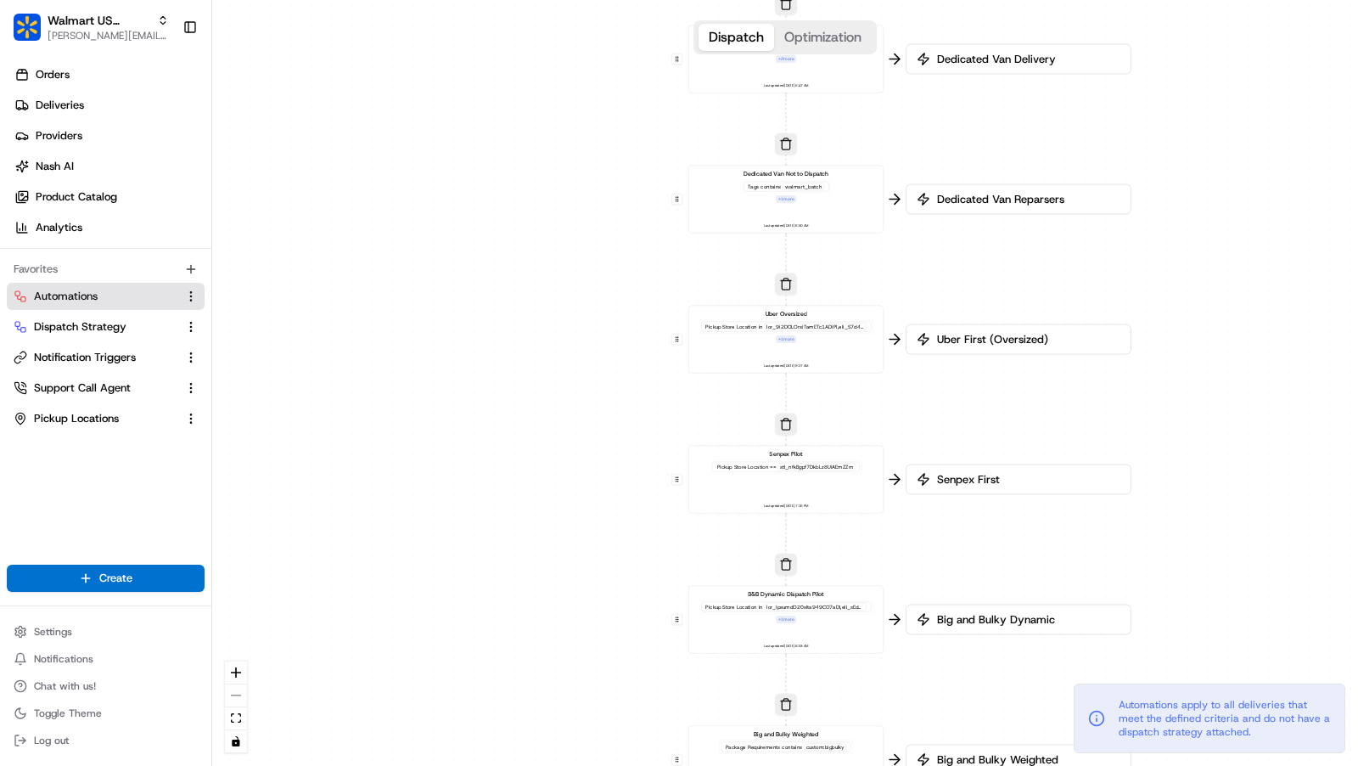
drag, startPoint x: 935, startPoint y: 395, endPoint x: 935, endPoint y: 428, distance: 33.1
click at [935, 428] on div "0 0 0 0 0 0 0 Order / Delivery Received Dedicated Van Delivery Tags contains wa…" at bounding box center [785, 383] width 1146 height 766
click at [847, 358] on div "Uber Oversized Pickup Store Location in + 1 more Last updated: [DATE] 9:27 AM" at bounding box center [786, 339] width 181 height 60
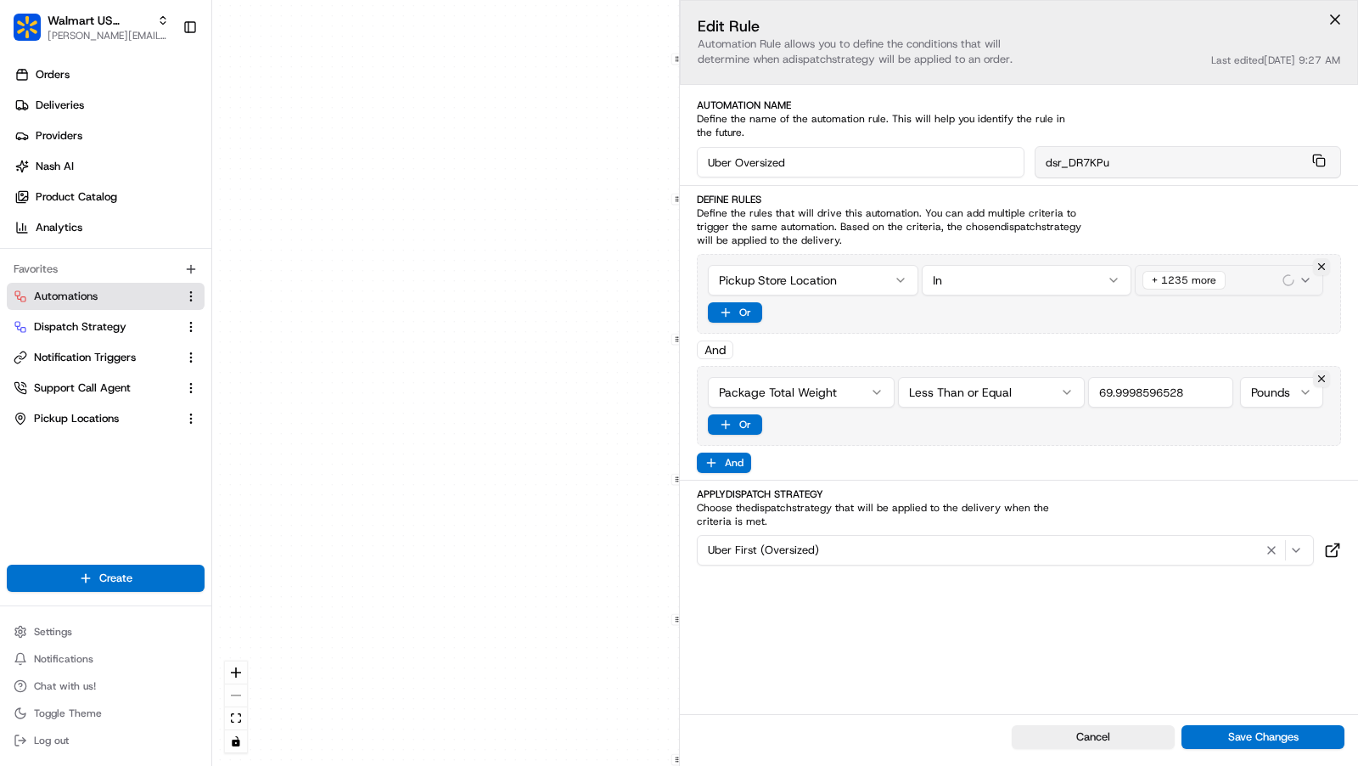
click at [1227, 283] on div "+ 1235 more" at bounding box center [1229, 279] width 180 height 25
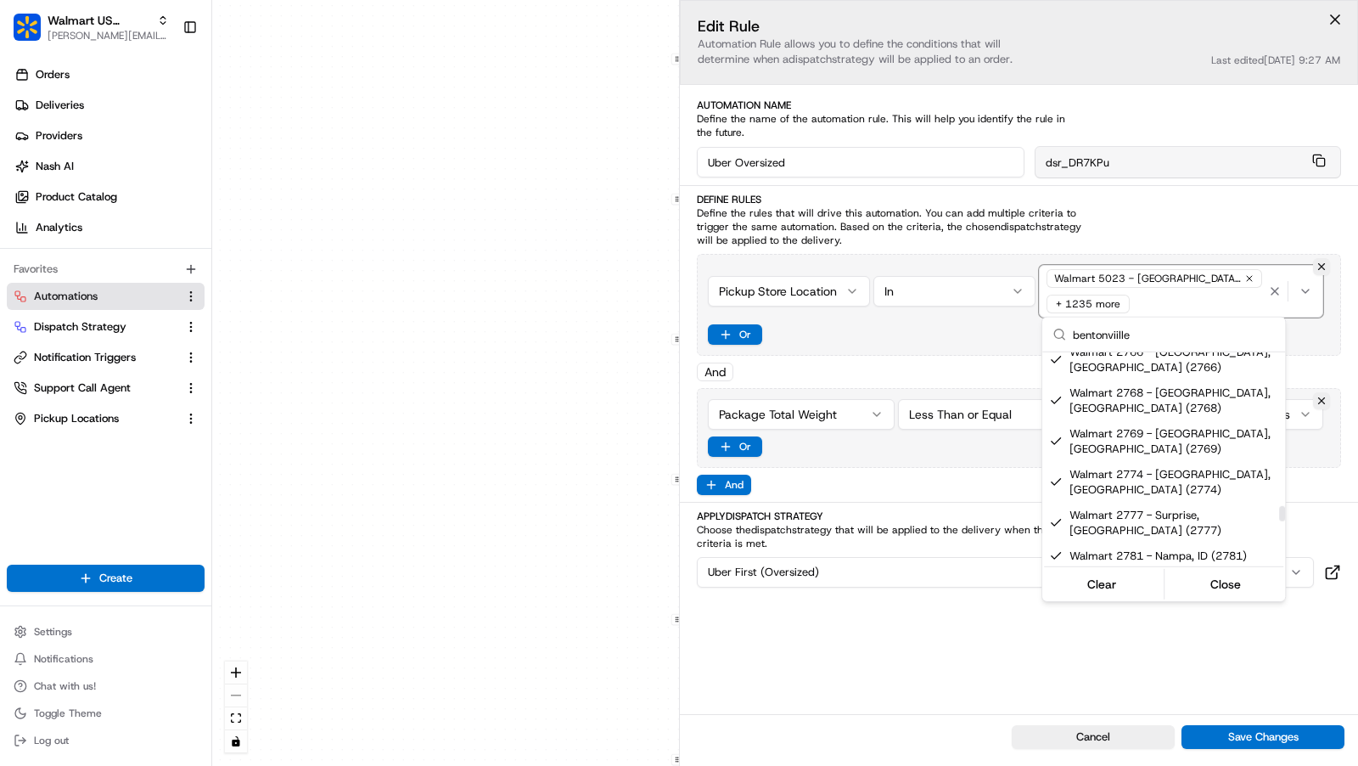
scroll to position [26082, 0]
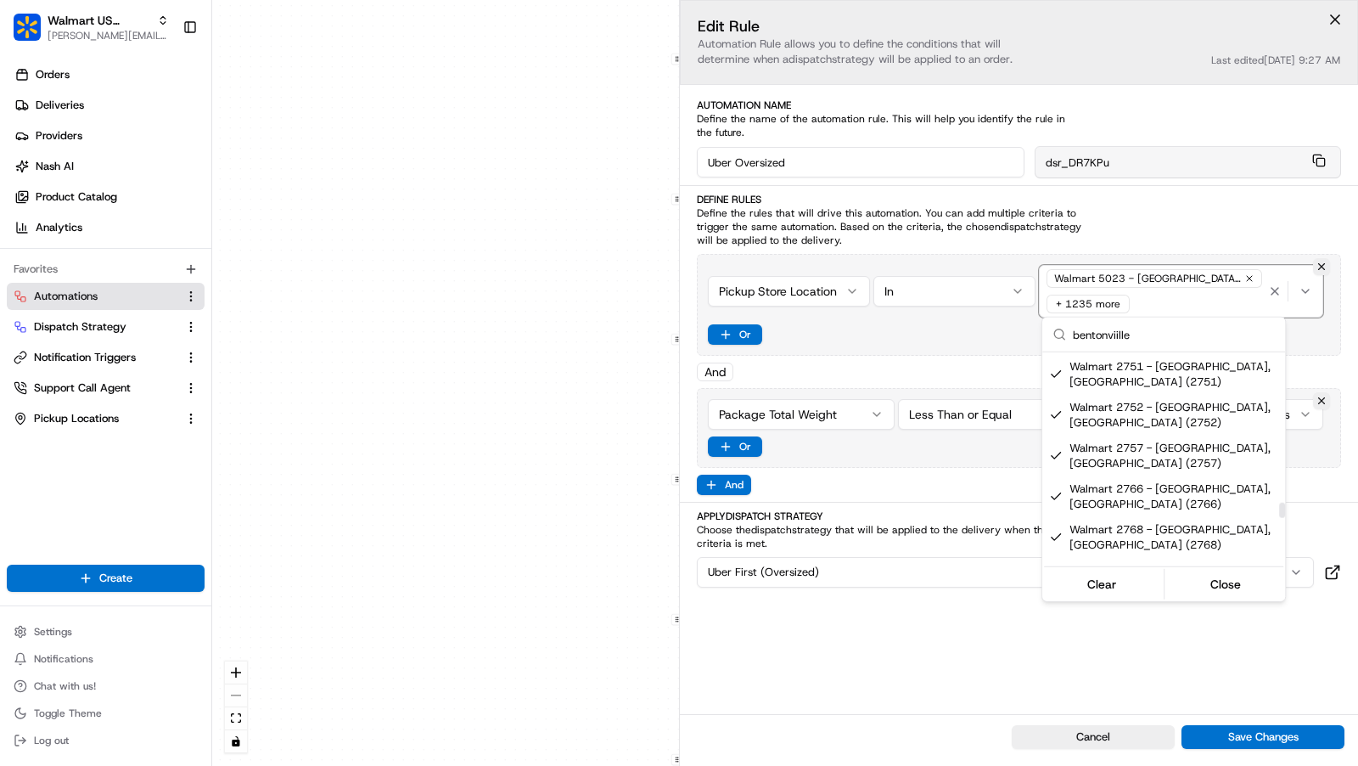
type input "bentonviille"
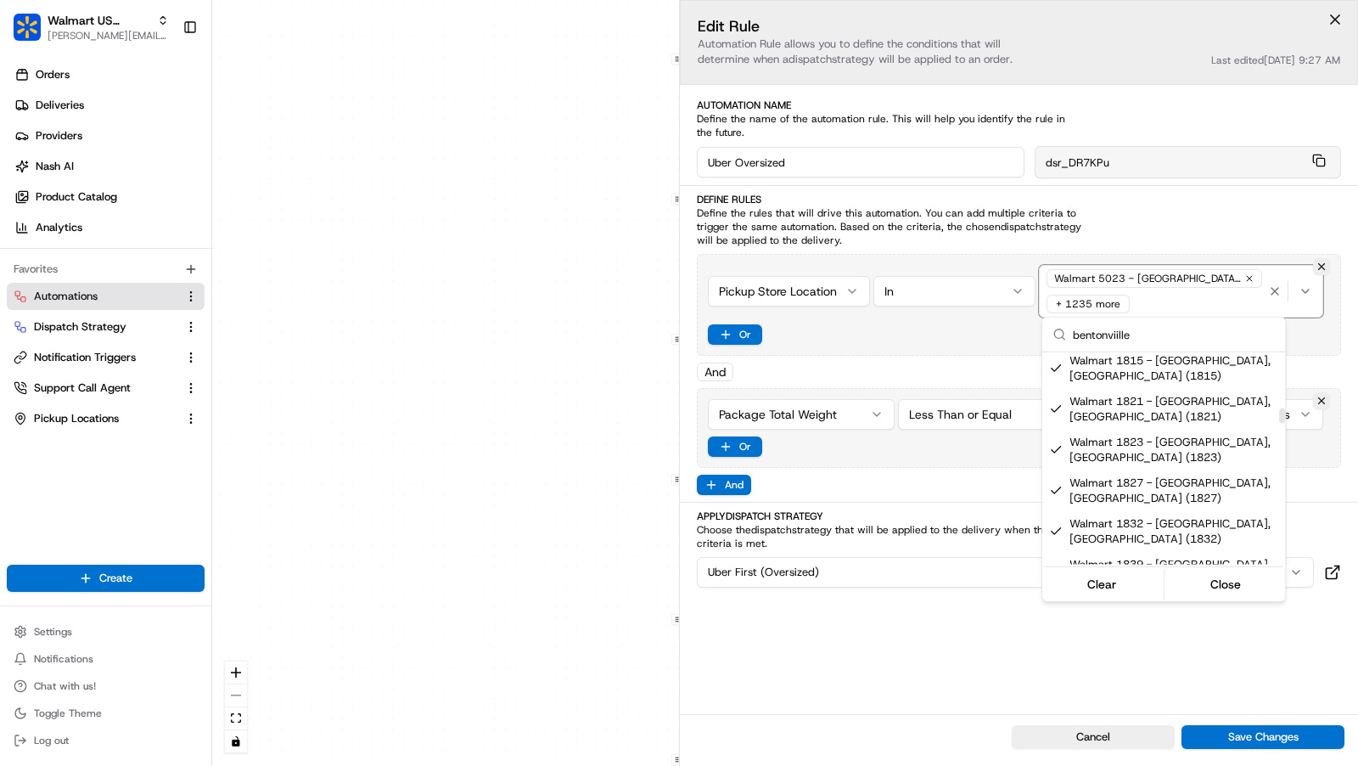
drag, startPoint x: 1283, startPoint y: 508, endPoint x: 1271, endPoint y: 446, distance: 63.1
click at [1279, 424] on div "Suggestions" at bounding box center [1282, 415] width 6 height 15
click at [509, 409] on html "Walmart US Stores [PERSON_NAME][EMAIL_ADDRESS][DOMAIN_NAME] Toggle Sidebar Orde…" at bounding box center [679, 383] width 1358 height 766
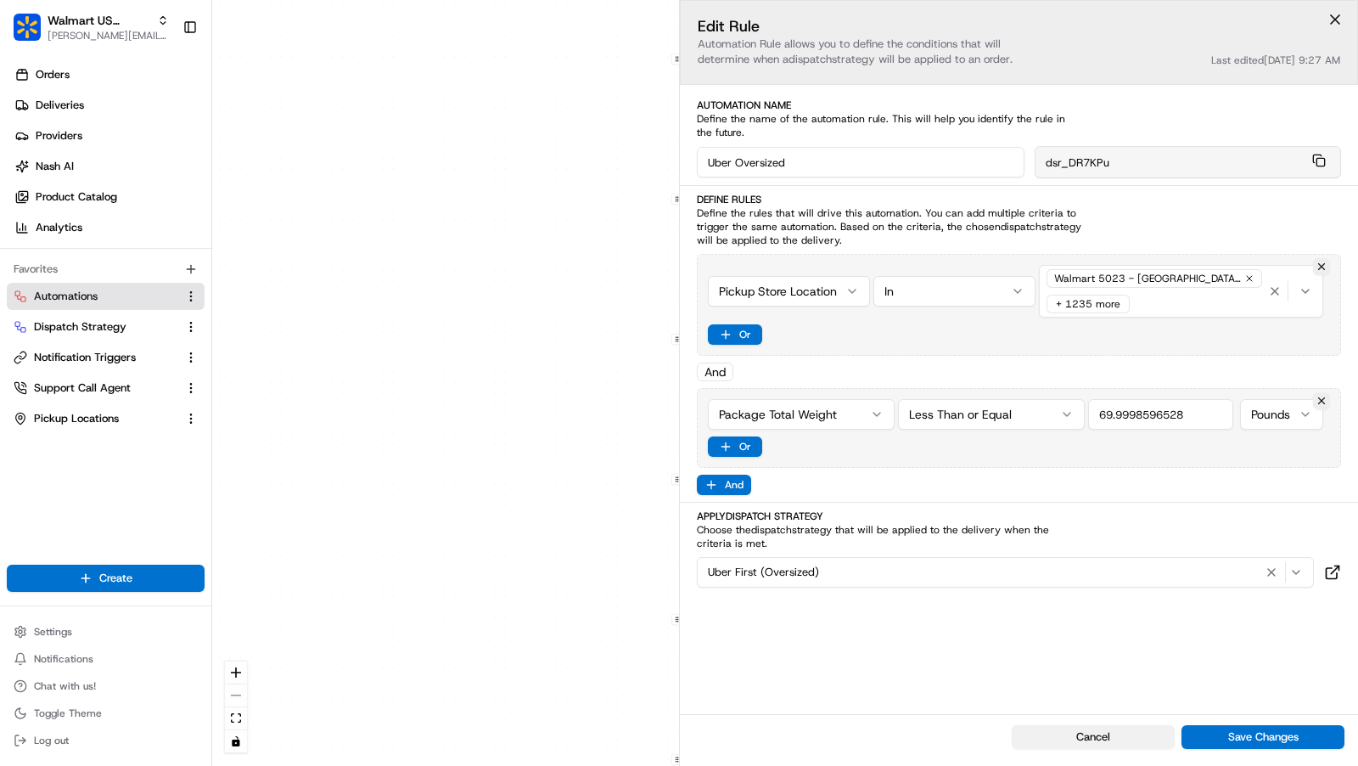
click at [1128, 741] on button "Cancel" at bounding box center [1093, 737] width 163 height 24
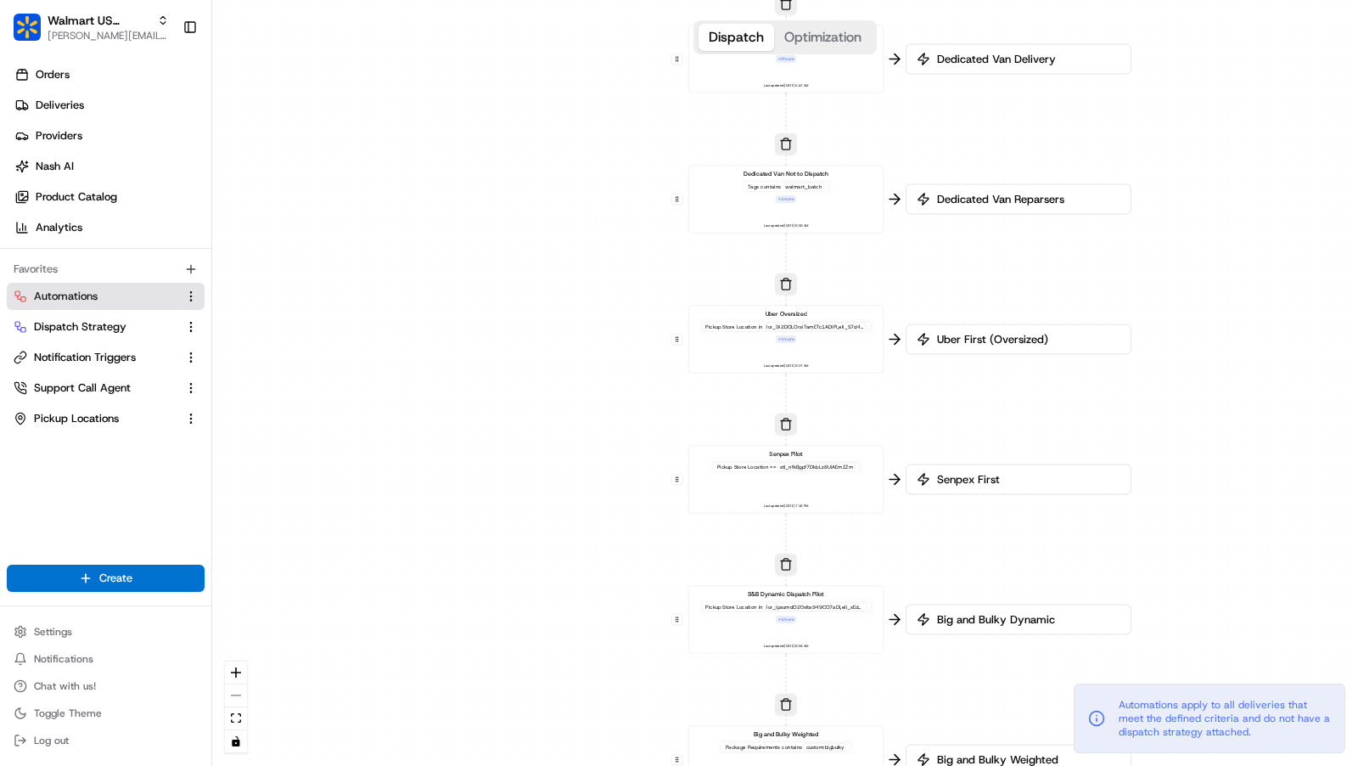
click at [846, 490] on div "Senpex Pilot Pickup Store Location == stl_nfkBgpf7DkbLz8UiAEmZZm Last updated: …" at bounding box center [786, 479] width 181 height 60
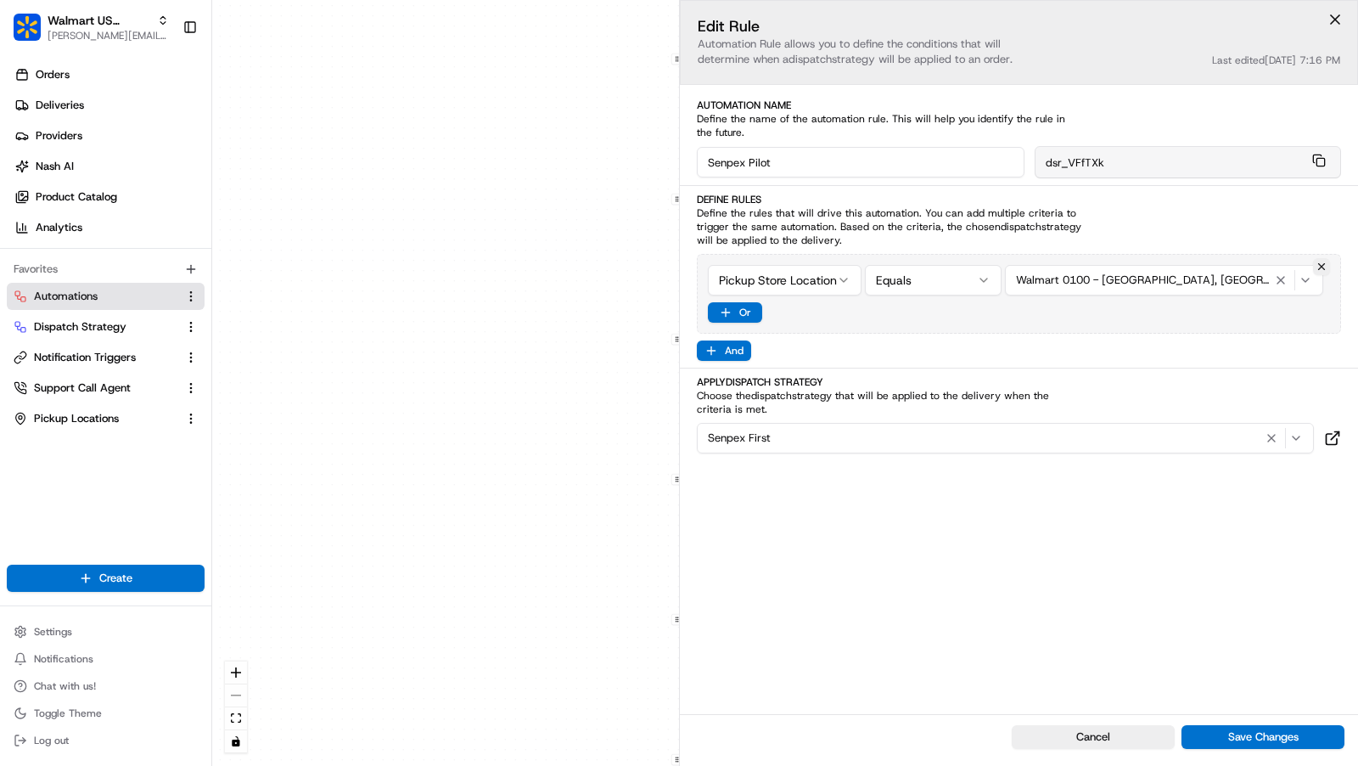
click at [1013, 434] on div "Senpex First" at bounding box center [1005, 438] width 609 height 20
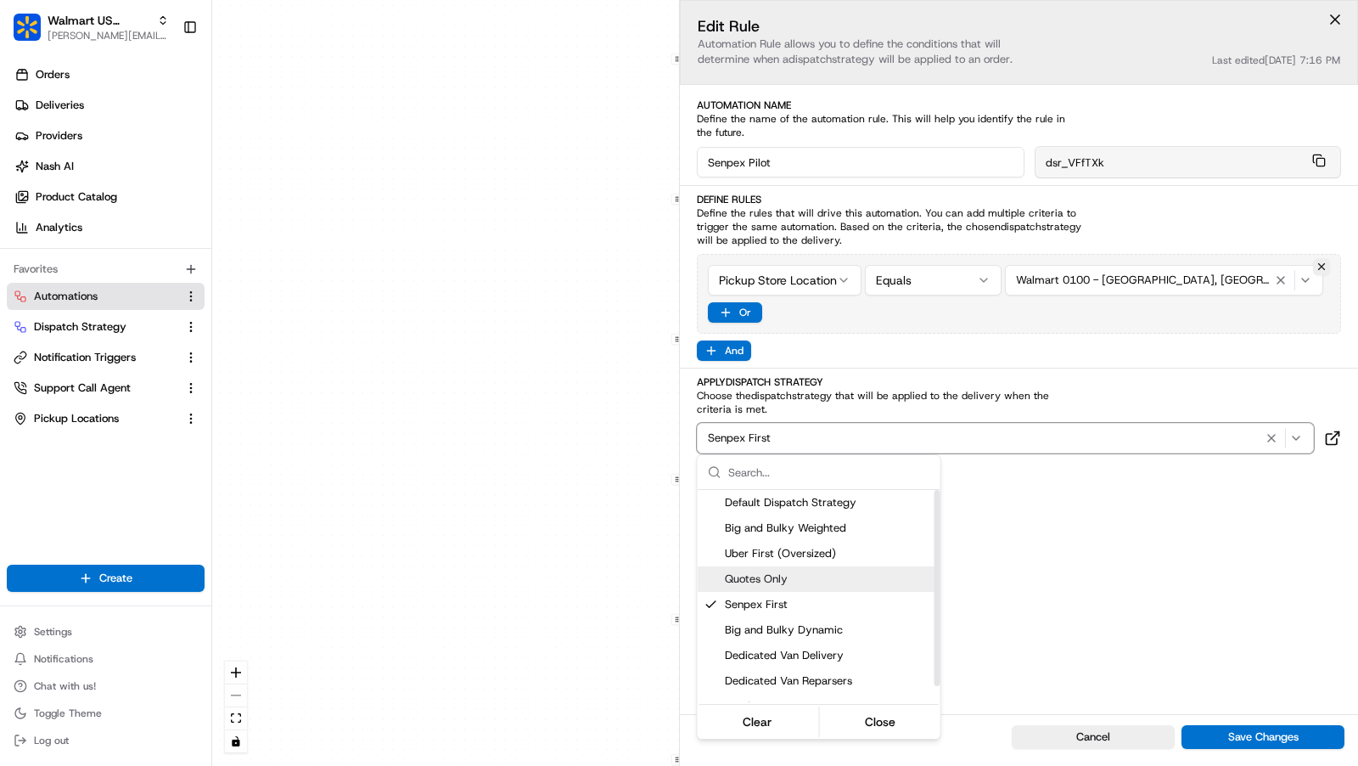
scroll to position [17, 0]
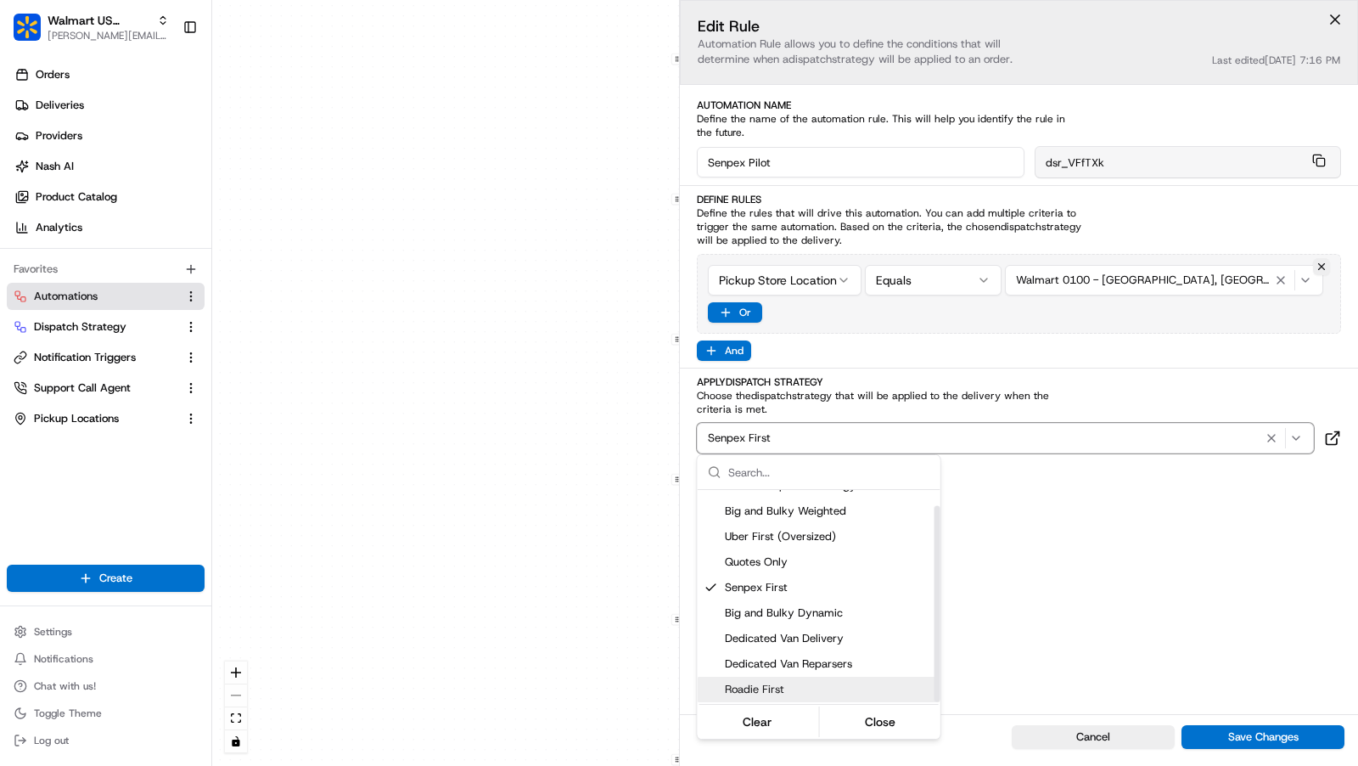
click at [794, 685] on span "Roadie First" at bounding box center [829, 689] width 209 height 15
click at [1112, 658] on html "Walmart US Stores [PERSON_NAME][EMAIL_ADDRESS][DOMAIN_NAME] Toggle Sidebar Orde…" at bounding box center [679, 383] width 1358 height 766
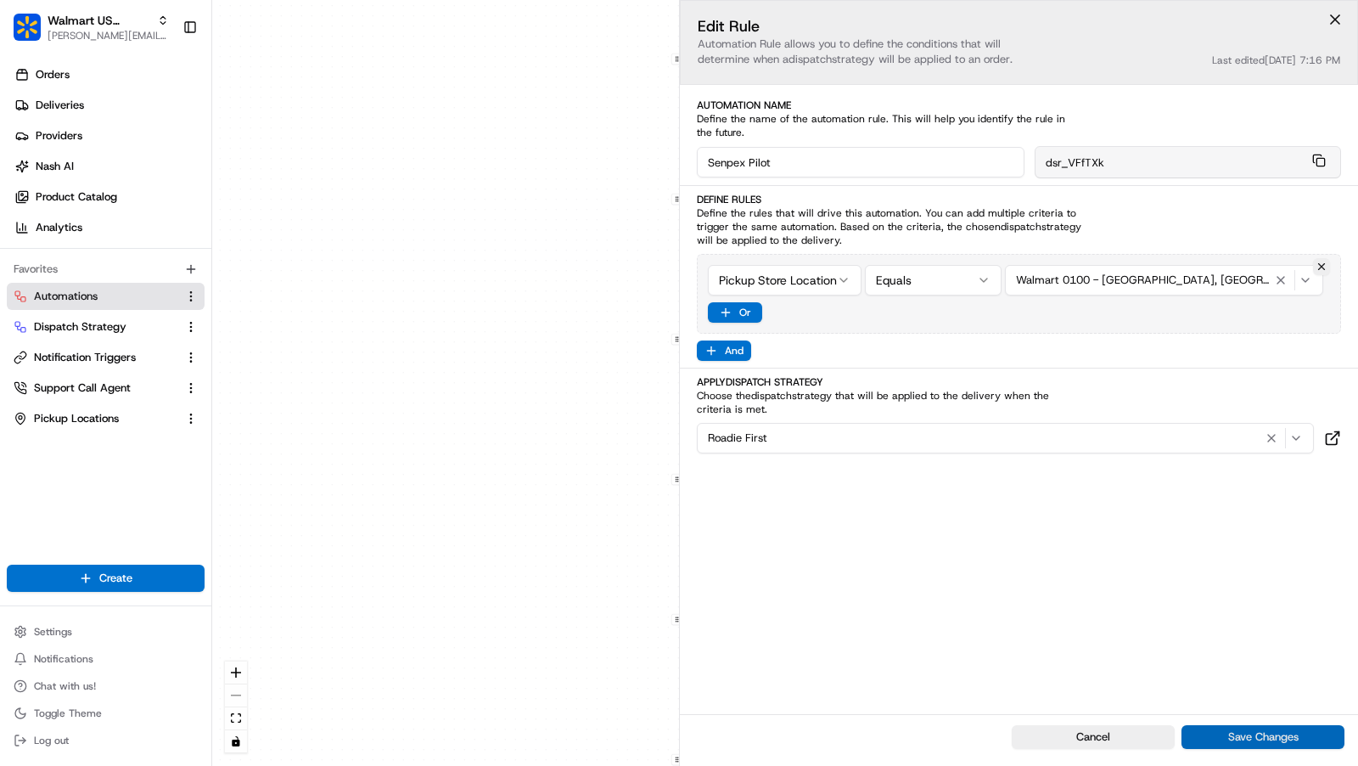
click at [1288, 738] on button "Save Changes" at bounding box center [1262, 737] width 163 height 24
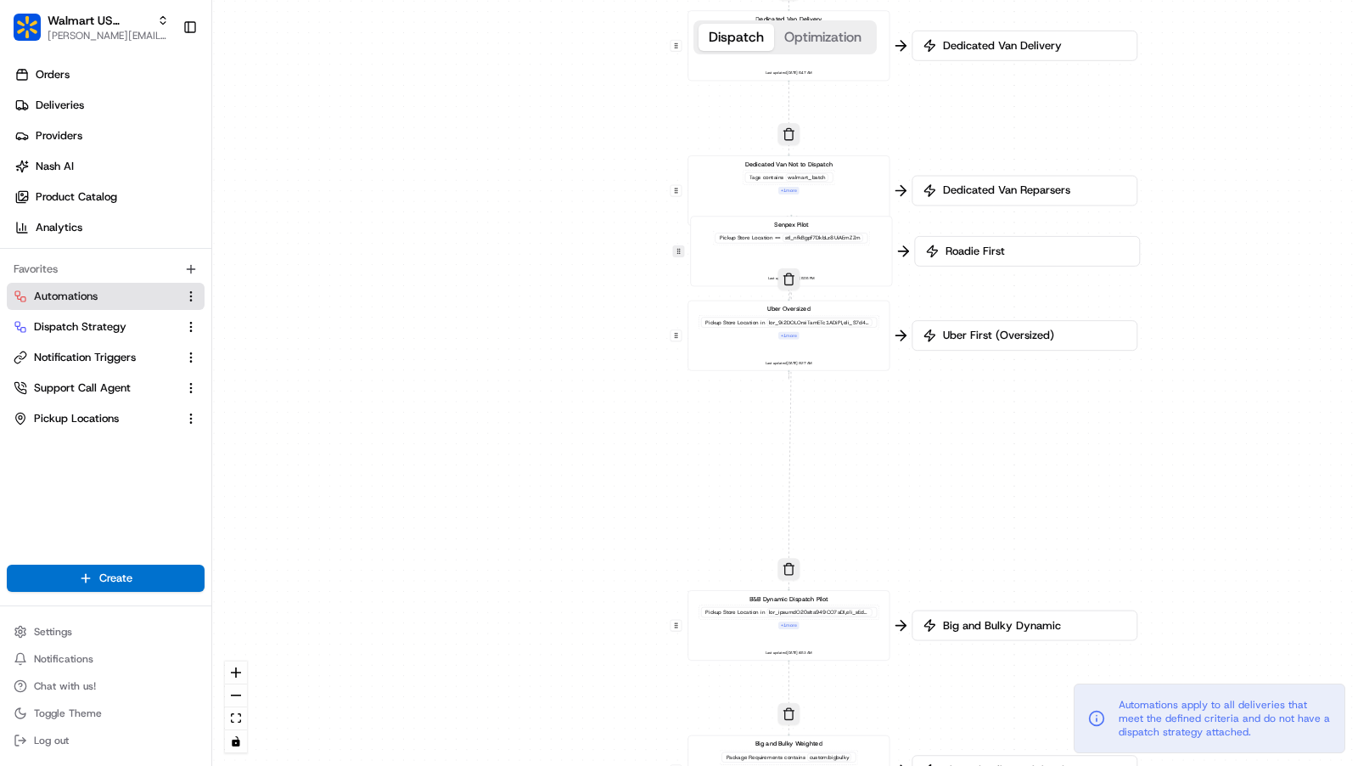
drag, startPoint x: 676, startPoint y: 477, endPoint x: 678, endPoint y: 250, distance: 227.5
click at [678, 250] on button at bounding box center [678, 250] width 11 height 11
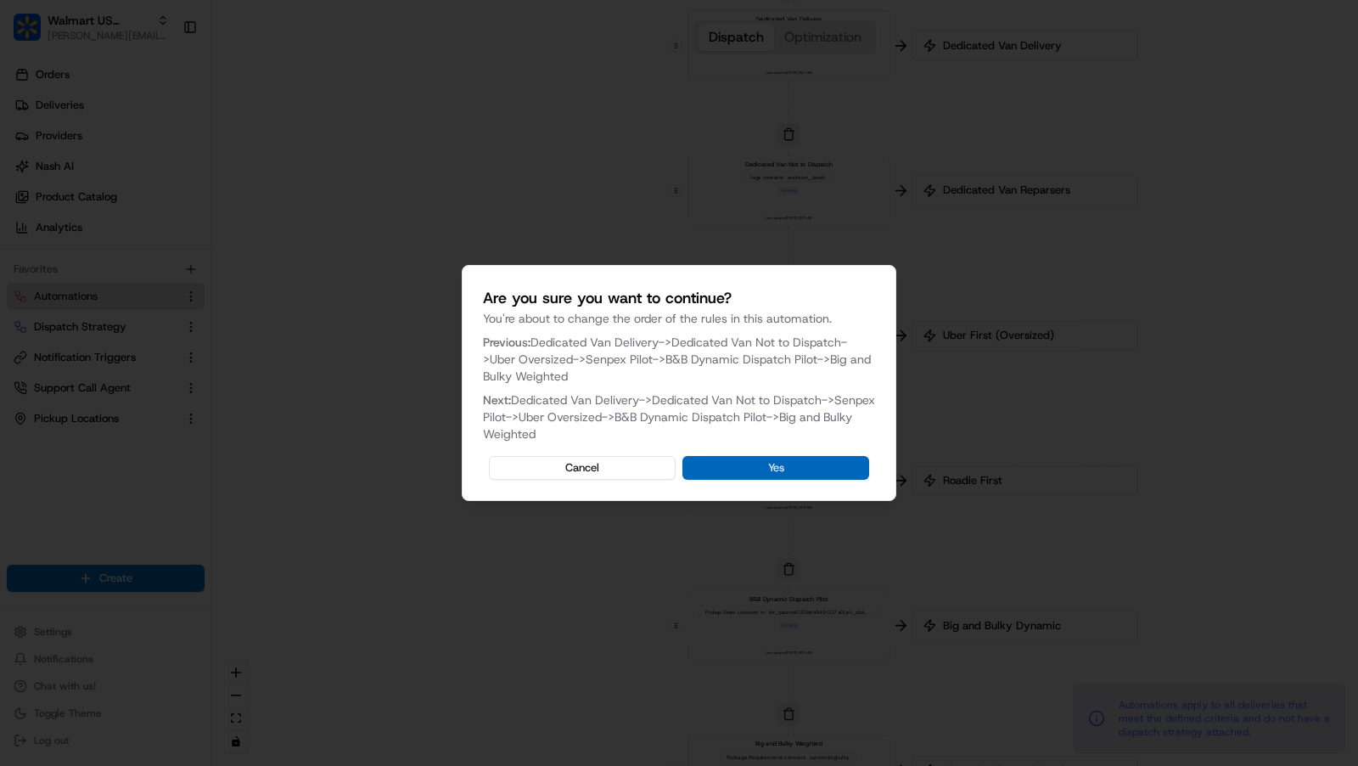
click at [738, 468] on button "Yes" at bounding box center [775, 468] width 187 height 24
